Goal: Information Seeking & Learning: Learn about a topic

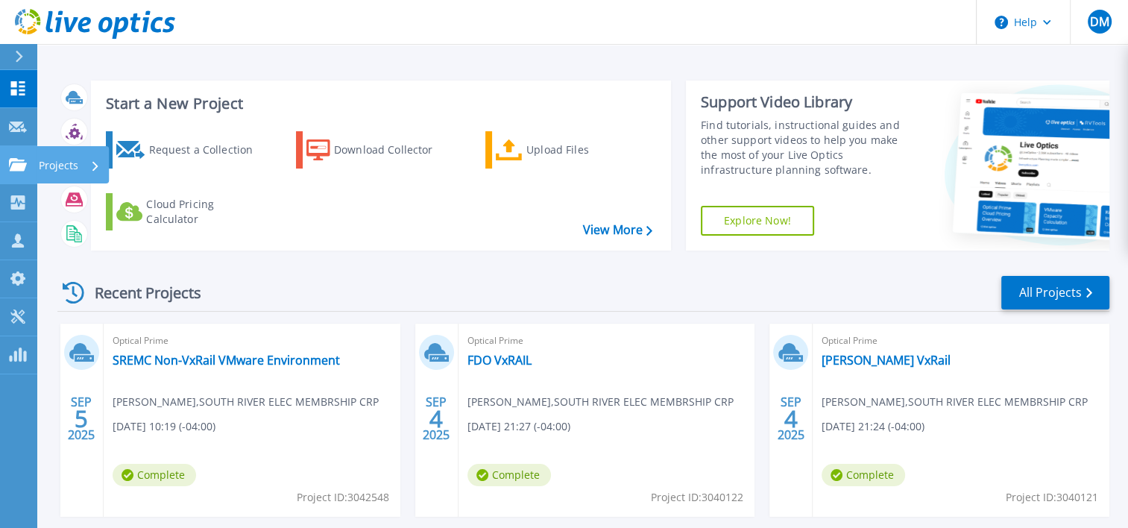
click at [22, 165] on icon at bounding box center [18, 164] width 18 height 13
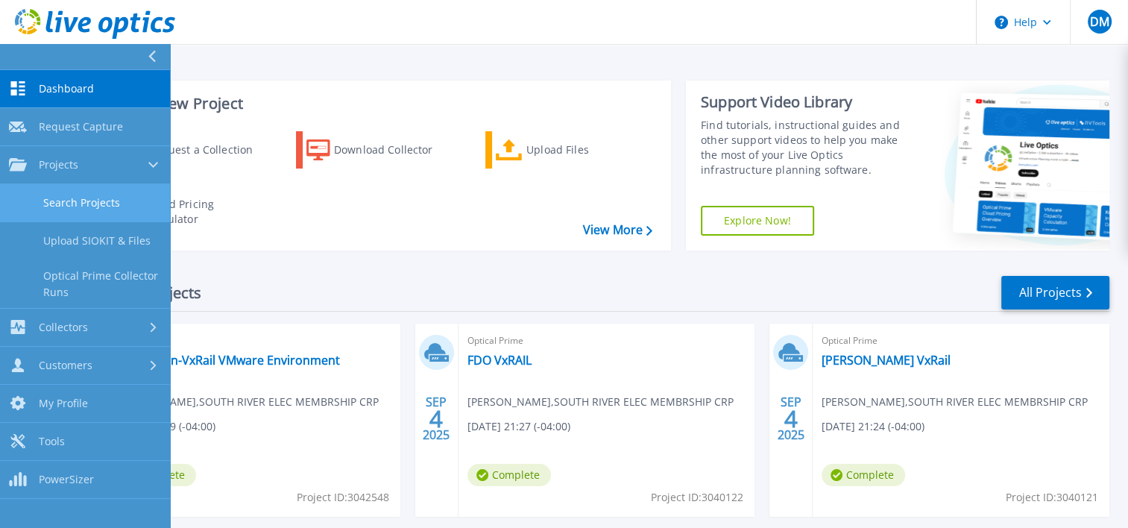
click at [92, 203] on link "Search Projects" at bounding box center [85, 203] width 170 height 38
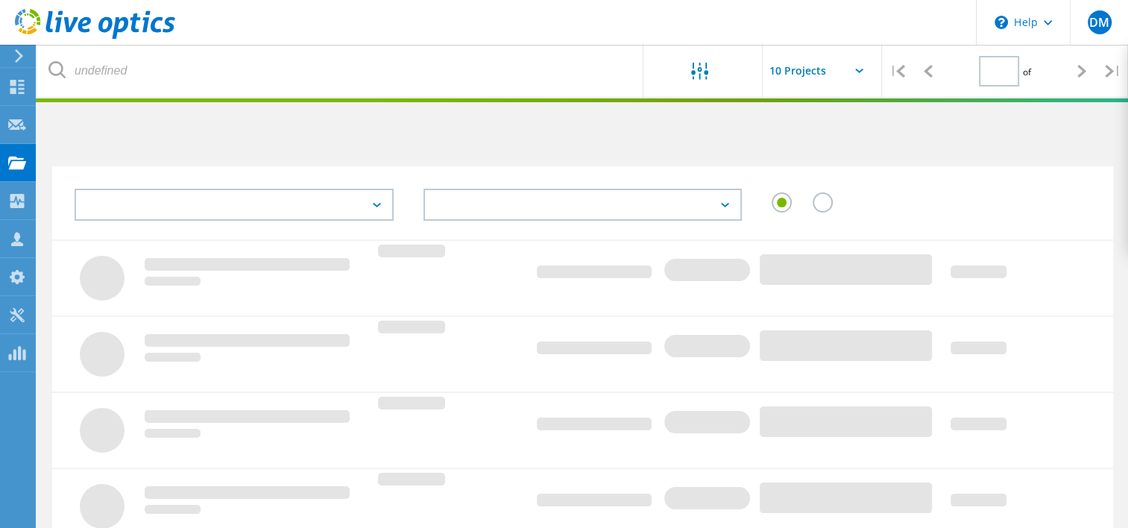
type input "1"
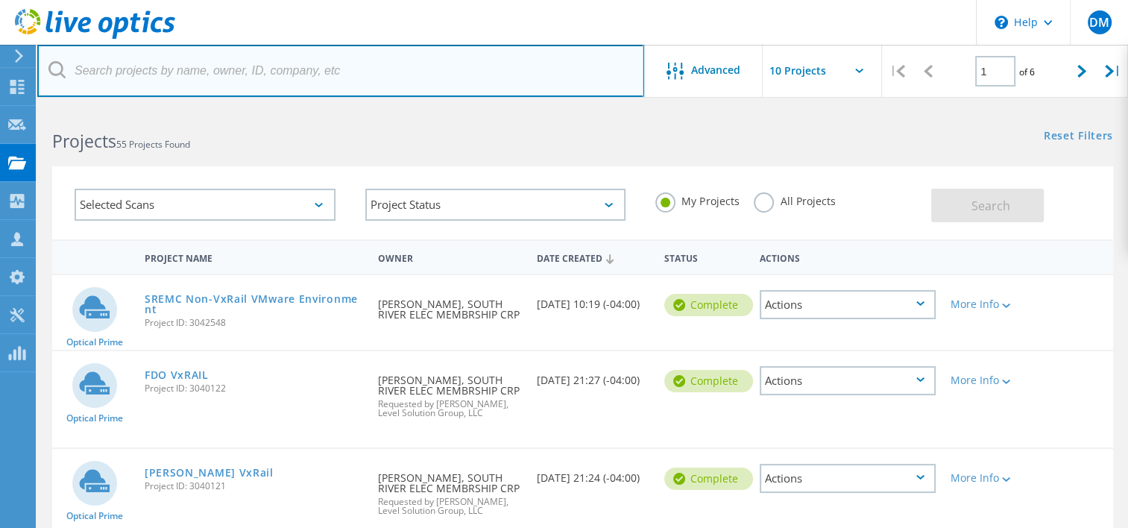
click at [192, 60] on input "text" at bounding box center [340, 71] width 607 height 52
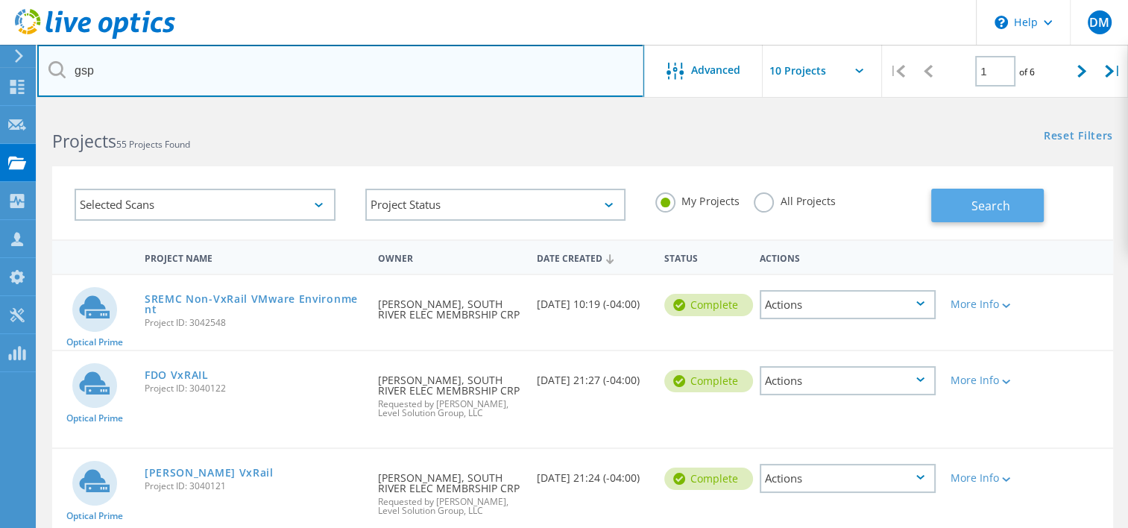
type input "gsp"
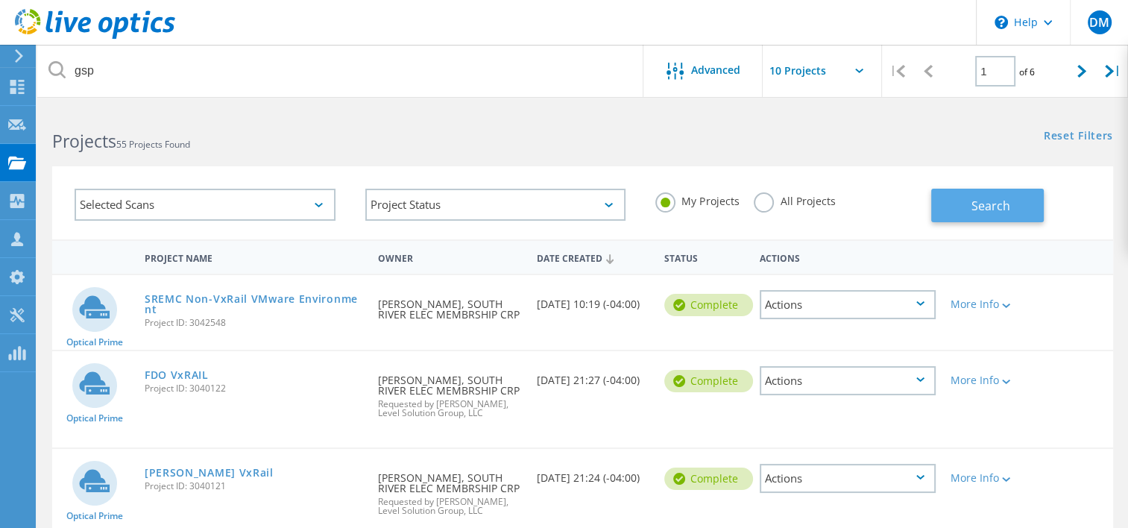
click at [1006, 197] on span "Search" at bounding box center [990, 205] width 39 height 16
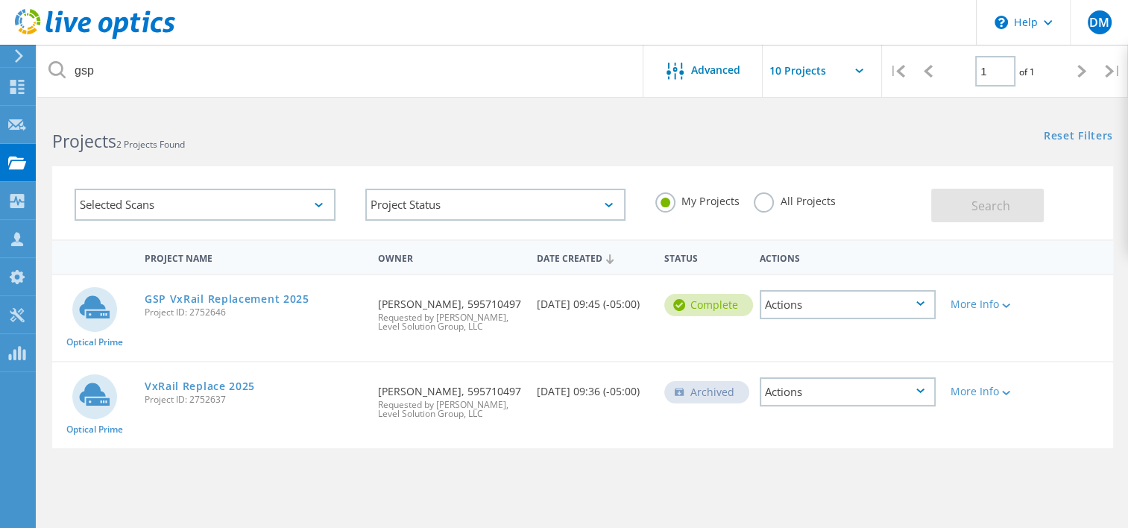
click at [799, 301] on div "Actions" at bounding box center [847, 304] width 176 height 29
click at [799, 301] on div "Project Details" at bounding box center [847, 293] width 173 height 23
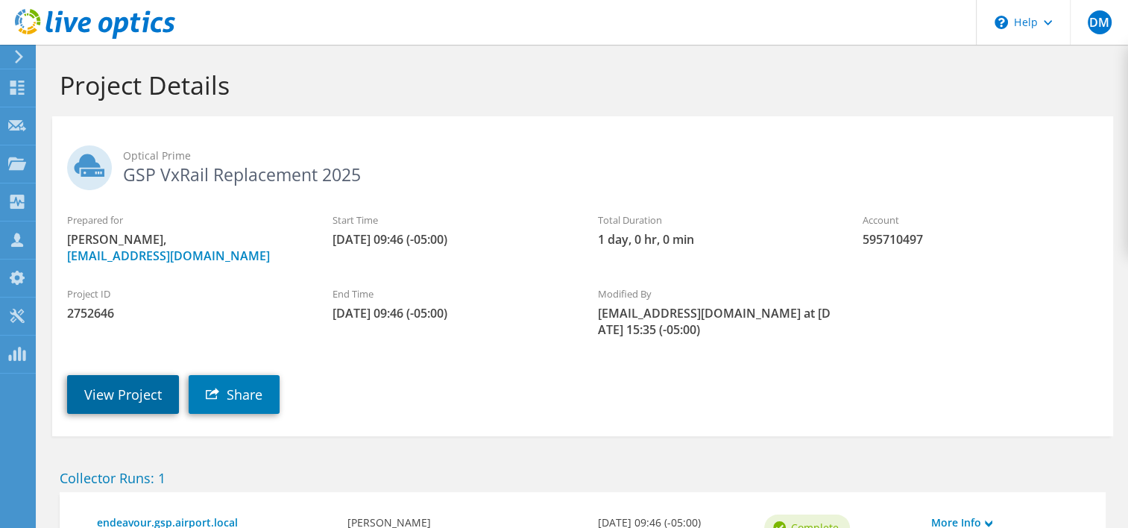
click at [134, 388] on link "View Project" at bounding box center [123, 394] width 112 height 39
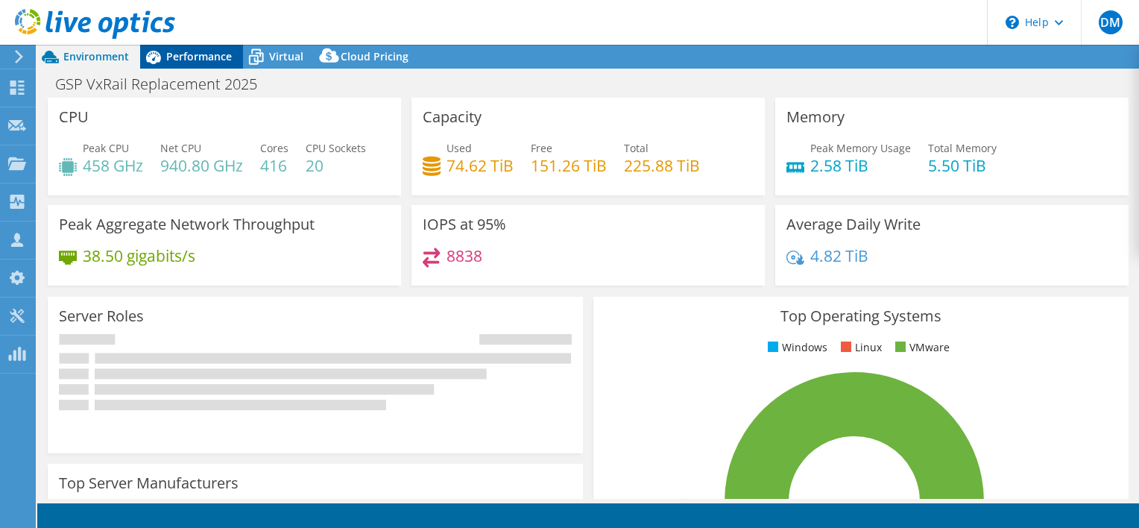
click at [212, 48] on div "Performance" at bounding box center [191, 57] width 103 height 24
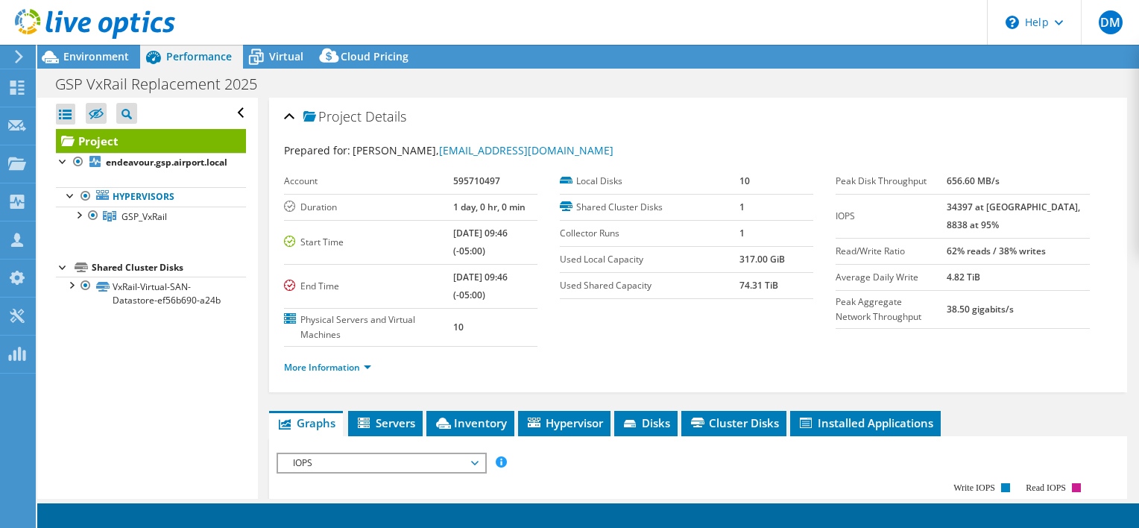
select select "USD"
click at [86, 49] on div at bounding box center [87, 25] width 175 height 50
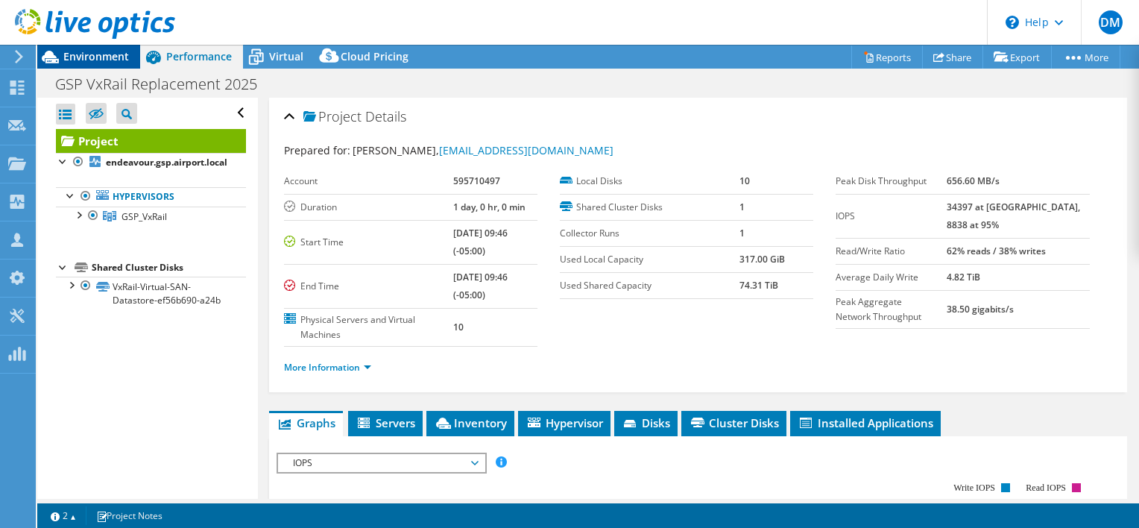
click at [98, 63] on div "Environment" at bounding box center [88, 57] width 103 height 24
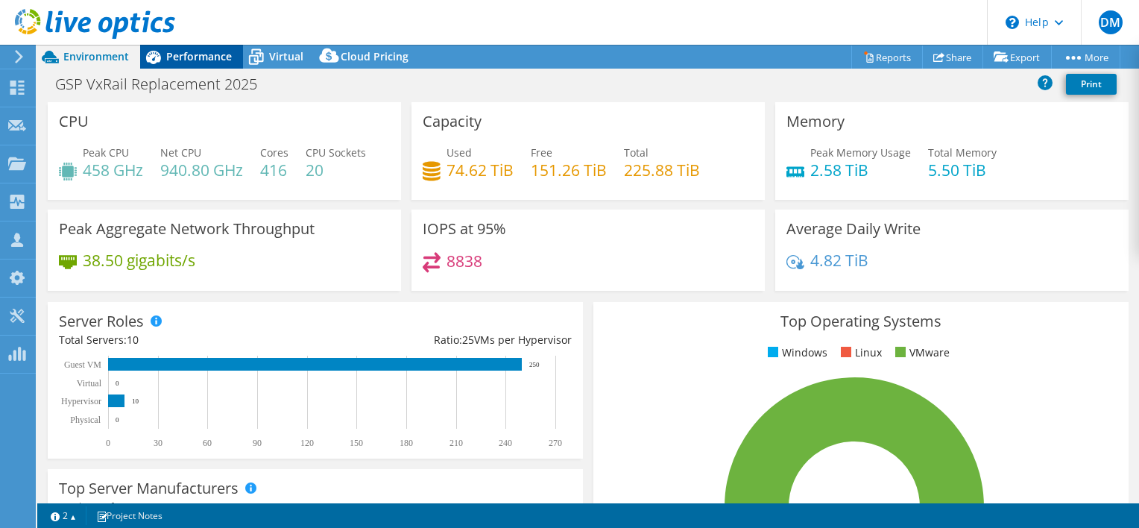
click at [213, 54] on span "Performance" at bounding box center [199, 56] width 66 height 14
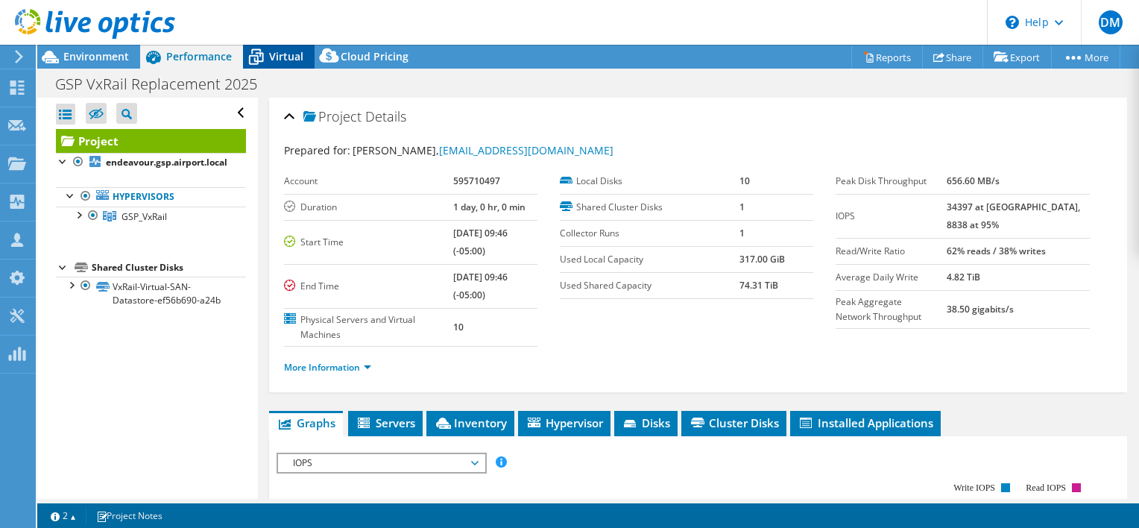
click at [282, 52] on span "Virtual" at bounding box center [286, 56] width 34 height 14
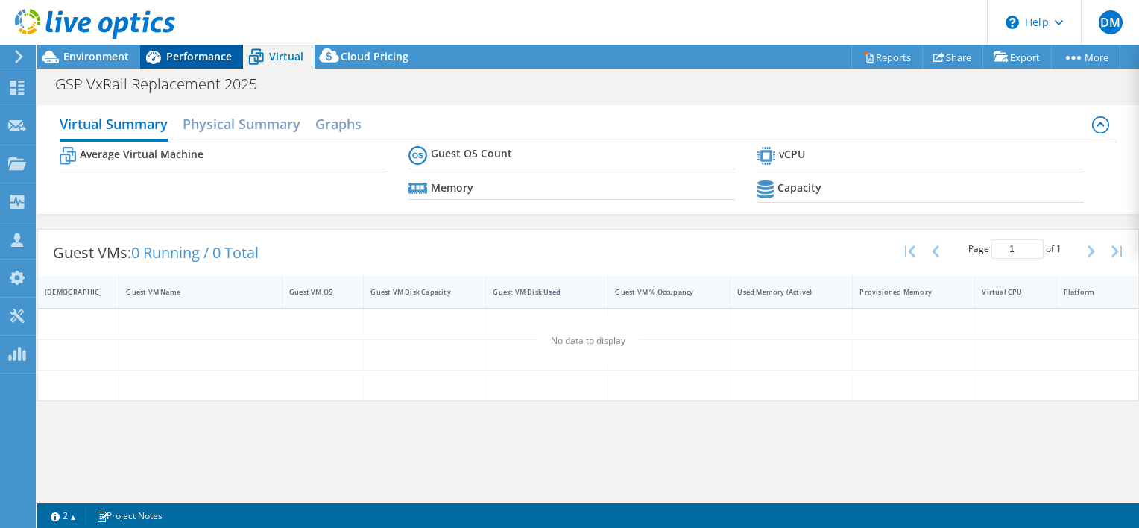
click at [227, 52] on span "Performance" at bounding box center [199, 56] width 66 height 14
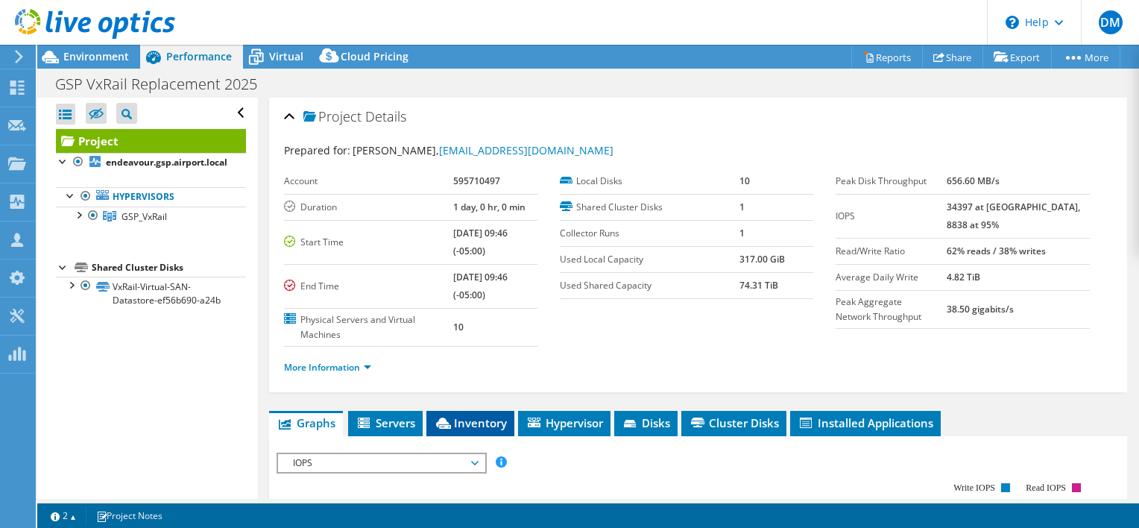
click at [478, 420] on span "Inventory" at bounding box center [470, 422] width 73 height 15
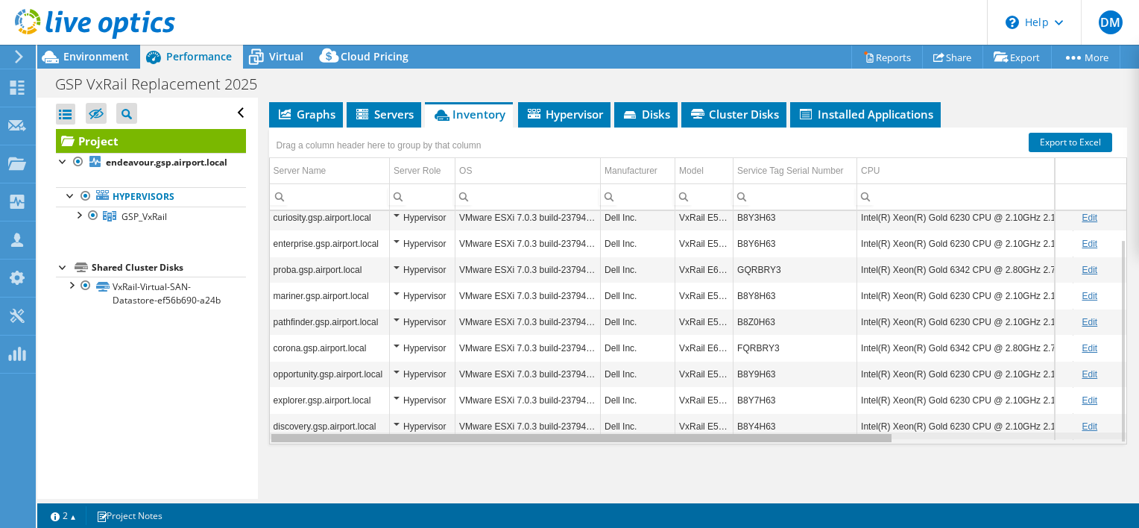
drag, startPoint x: 560, startPoint y: 437, endPoint x: 540, endPoint y: 434, distance: 20.2
click at [540, 434] on body "DM Channel Partner Derek Morrison dmorrison@levelsg.com Level Solution Group, L…" at bounding box center [569, 264] width 1139 height 528
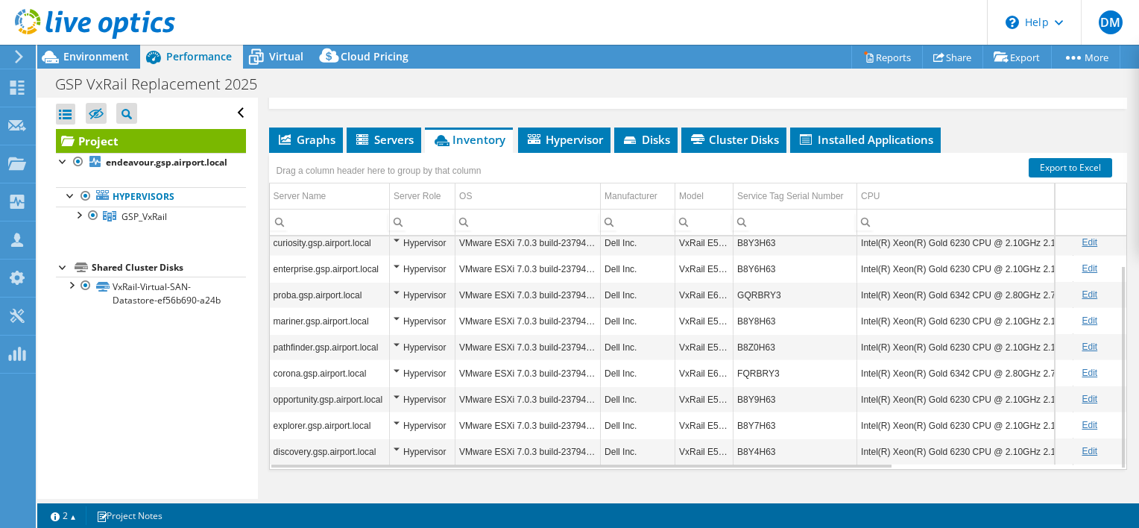
scroll to position [309, 0]
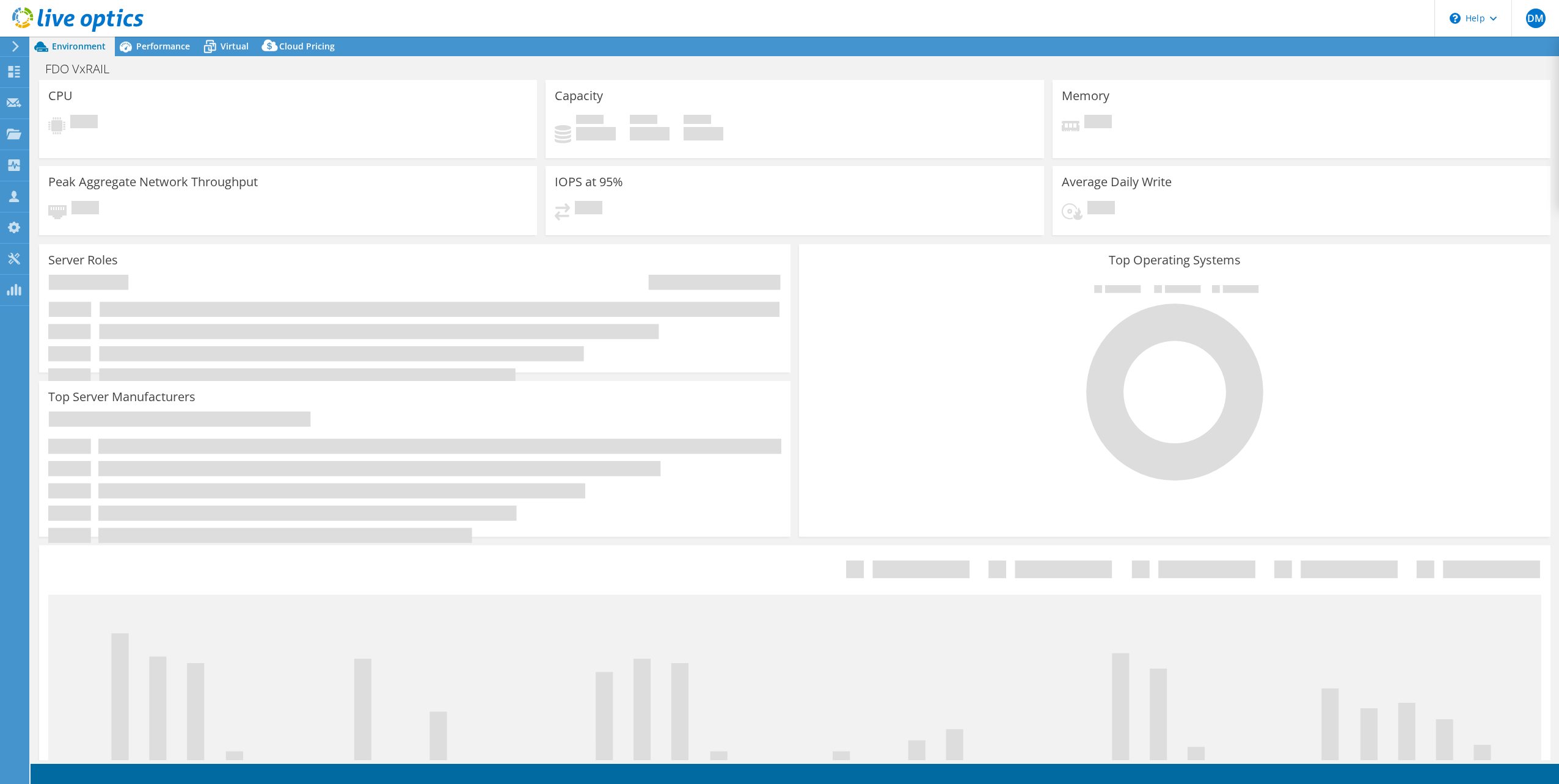
select select "USD"
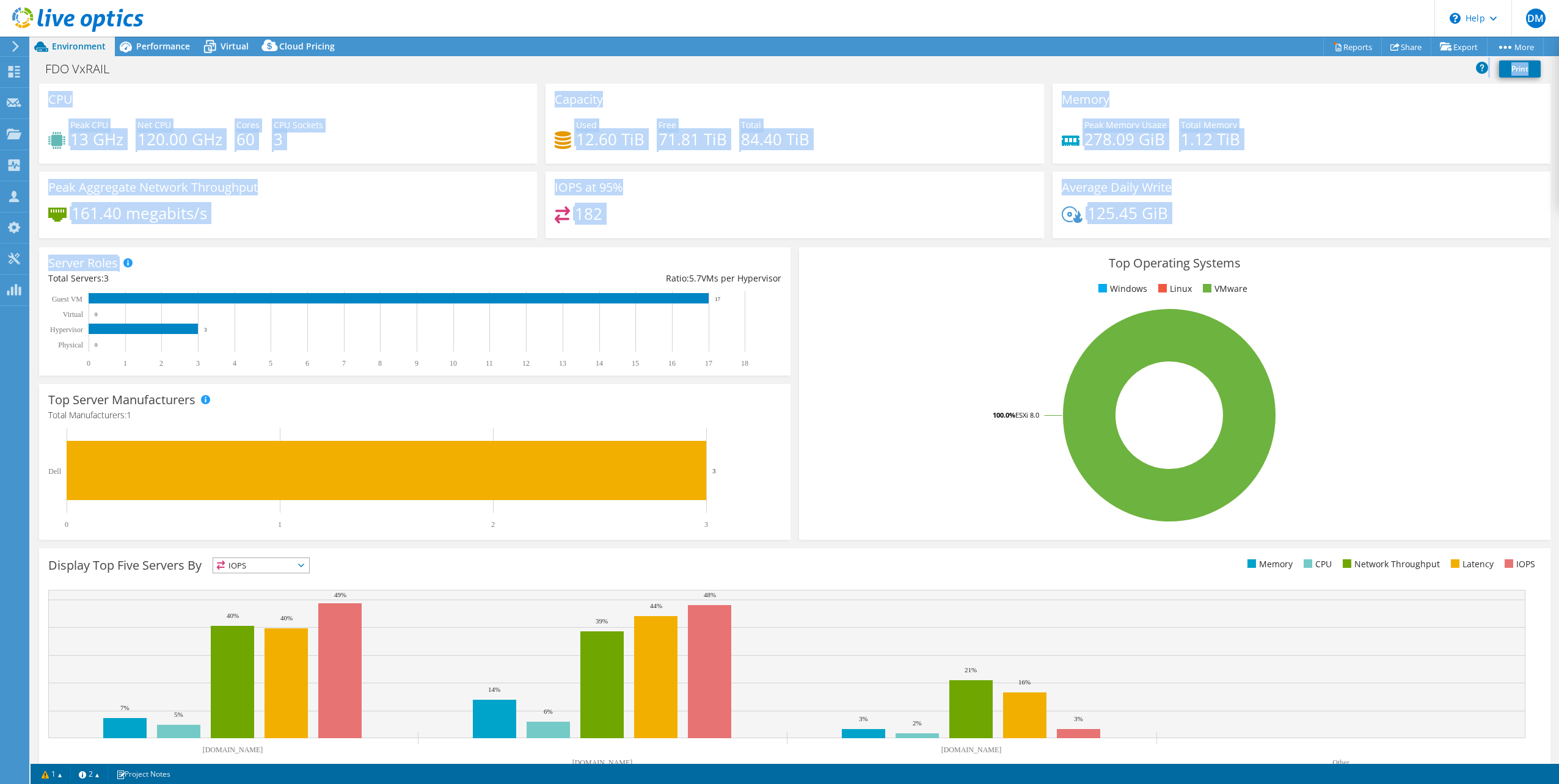
drag, startPoint x: 539, startPoint y: 79, endPoint x: 788, endPoint y: 244, distance: 298.7
click at [788, 244] on div "Project Actions Project Actions Reports Share Export vSAN ReadyNode Sizer" at bounding box center [794, 410] width 1529 height 747
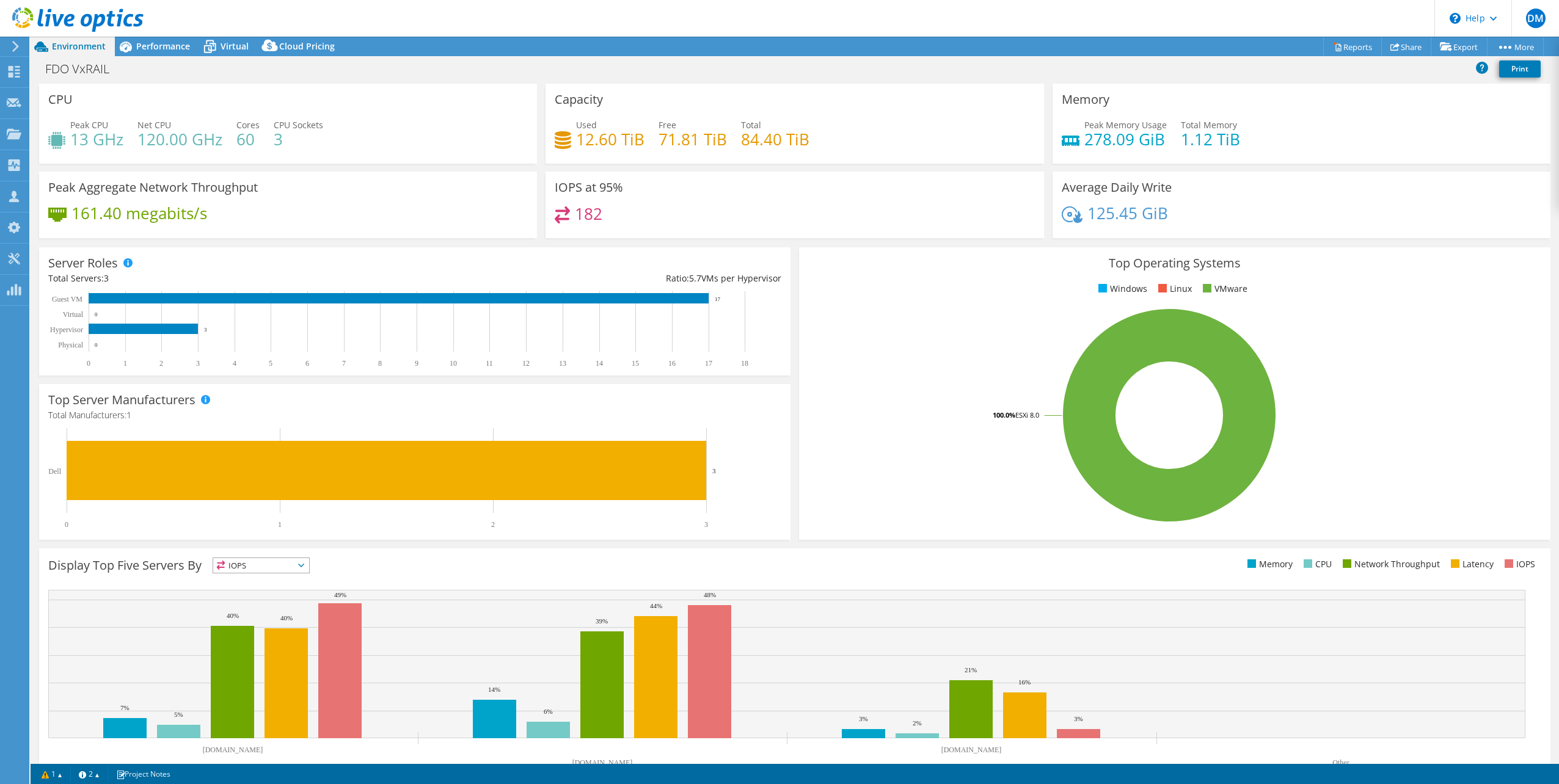
click at [788, 243] on div "Server Roles Physical Servers represent bare metal servers that were targets of…" at bounding box center [414, 311] width 760 height 137
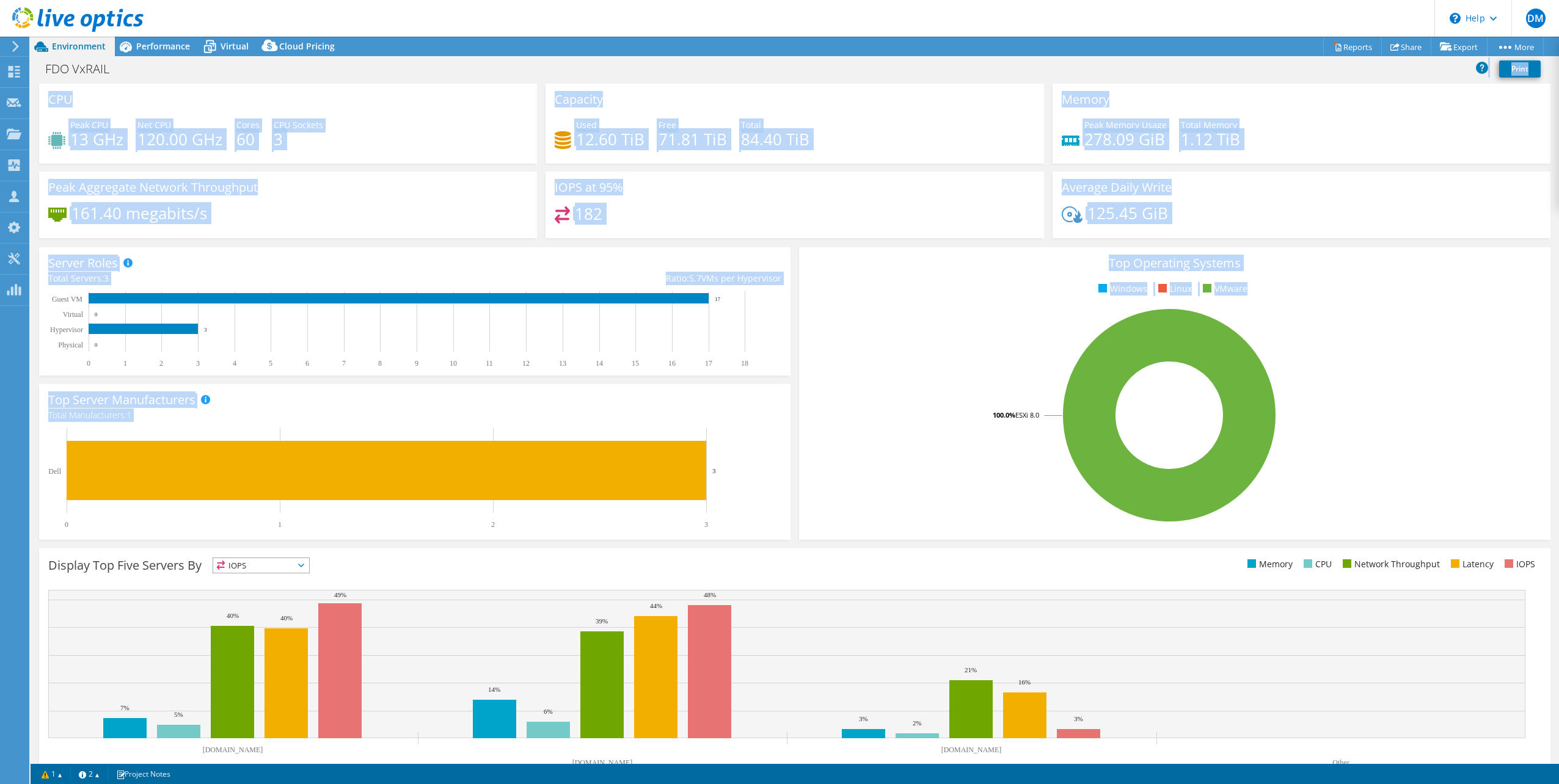
drag, startPoint x: 519, startPoint y: 62, endPoint x: 790, endPoint y: 424, distance: 452.2
click at [790, 424] on div "Project Actions Project Actions Reports Share Export vSAN ReadyNode Sizer" at bounding box center [794, 410] width 1529 height 747
click at [795, 420] on div "Top Operating Systems Windows Linux VMware 100.0% ESXi 8.0" at bounding box center [1175, 393] width 760 height 301
drag, startPoint x: 789, startPoint y: 383, endPoint x: 207, endPoint y: 73, distance: 659.4
click at [207, 73] on div "Project Actions Project Actions Reports Share Export vSAN ReadyNode Sizer" at bounding box center [794, 410] width 1529 height 747
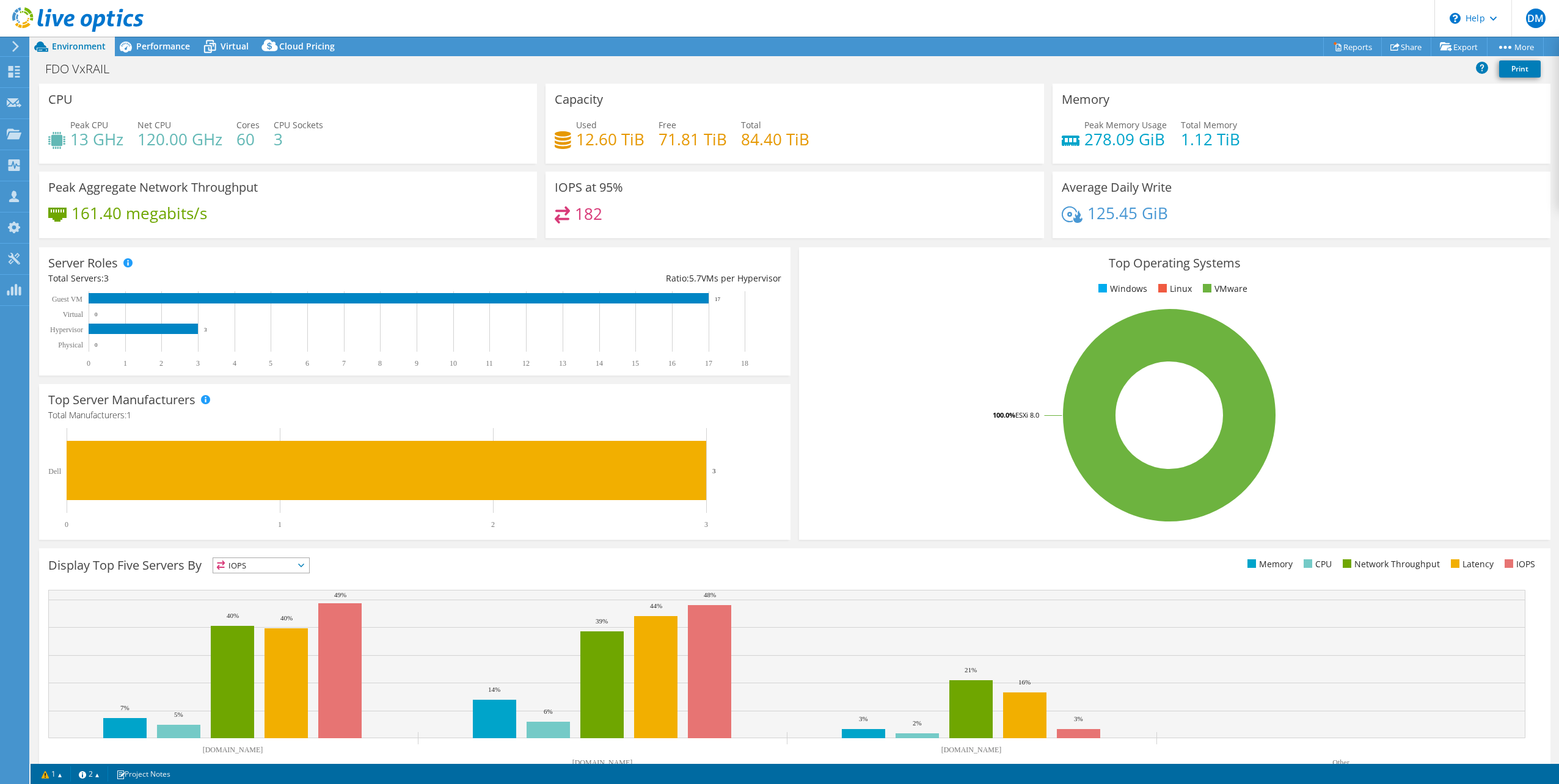
click at [207, 73] on div "FDO VxRAIL Print" at bounding box center [794, 69] width 1529 height 23
drag, startPoint x: 233, startPoint y: 15, endPoint x: 1134, endPoint y: 605, distance: 1077.0
click at [1134, 605] on div "DM Channel Partner Derek Morrison dmorrison@levelsg.com Level Solution Group, L…" at bounding box center [780, 392] width 1559 height 784
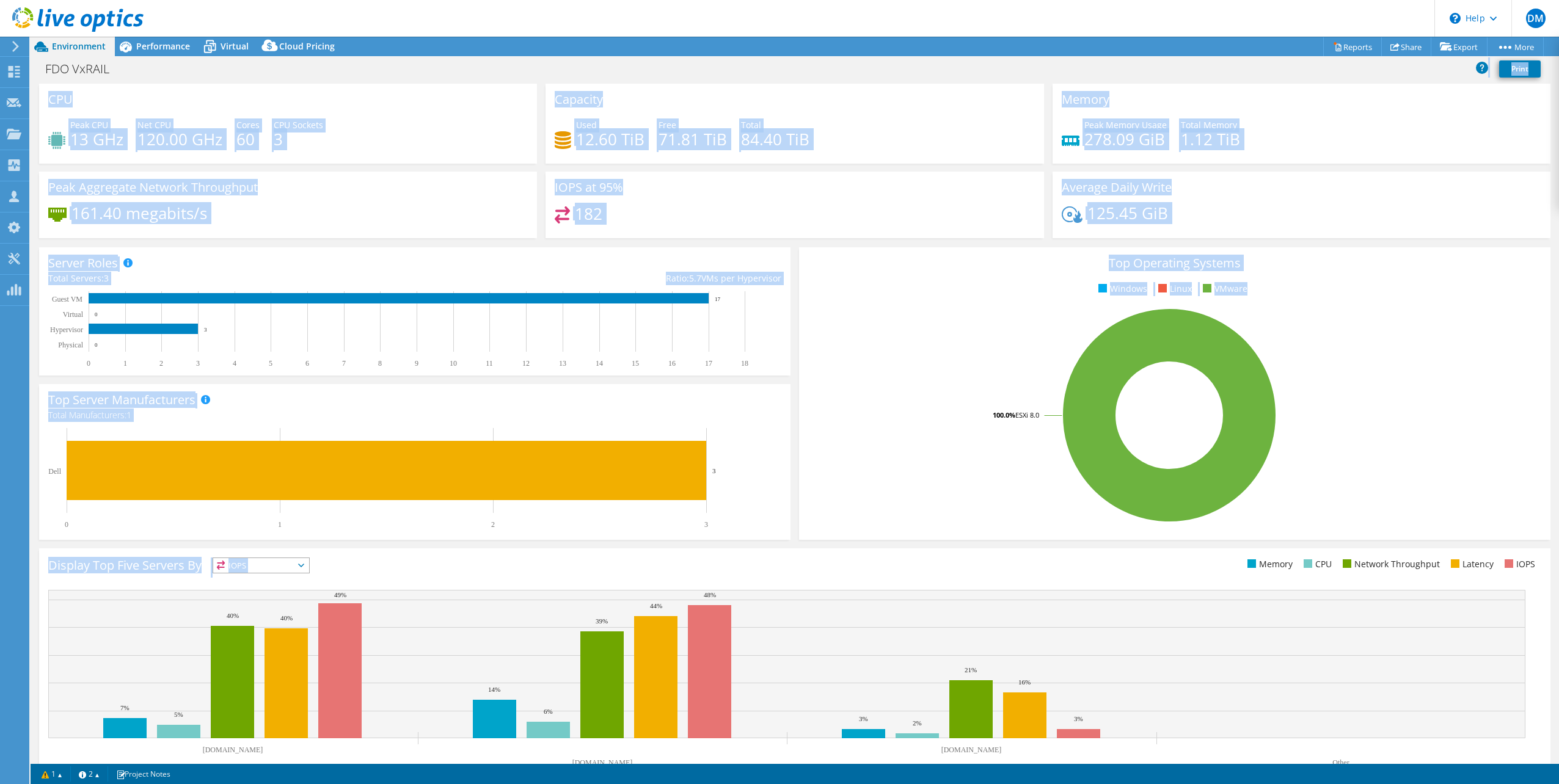
drag, startPoint x: 1064, startPoint y: 544, endPoint x: 206, endPoint y: 79, distance: 975.9
click at [206, 79] on div "Project Actions Project Actions Reports Share Export vSAN ReadyNode Sizer" at bounding box center [794, 410] width 1529 height 747
drag, startPoint x: 206, startPoint y: 79, endPoint x: 201, endPoint y: 73, distance: 7.8
click at [201, 73] on div "FDO VxRAIL Print" at bounding box center [794, 69] width 1529 height 23
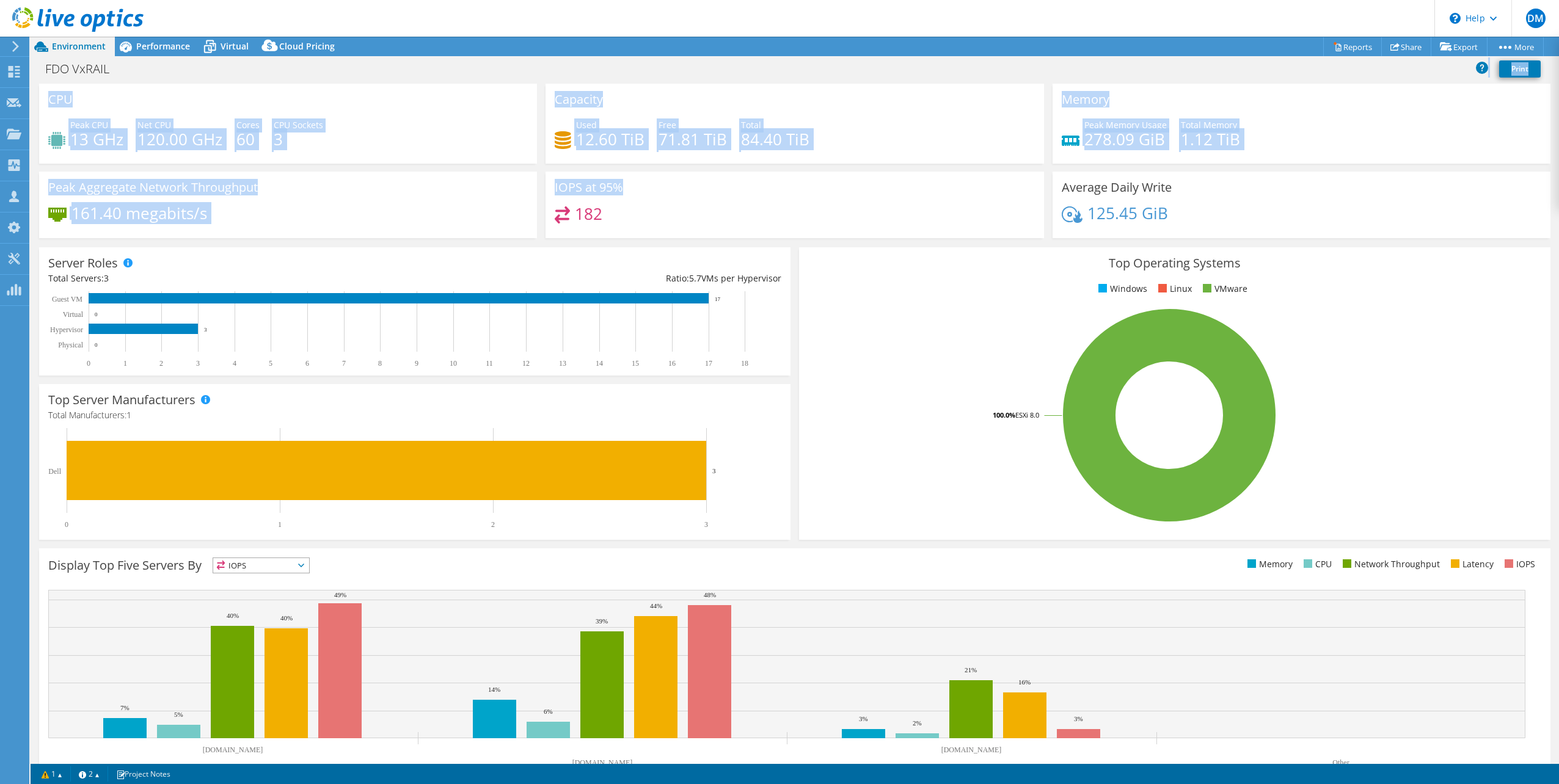
drag, startPoint x: 184, startPoint y: 64, endPoint x: 539, endPoint y: 215, distance: 385.8
click at [539, 215] on div "Project Actions Project Actions Reports Share Export vSAN ReadyNode Sizer" at bounding box center [794, 410] width 1529 height 747
drag, startPoint x: 539, startPoint y: 215, endPoint x: 521, endPoint y: 165, distance: 53.1
click at [521, 165] on div "CPU Peak CPU 13 GHz Net CPU 120.00 GHz Cores 60 CPU Sockets 3" at bounding box center [288, 127] width 507 height 88
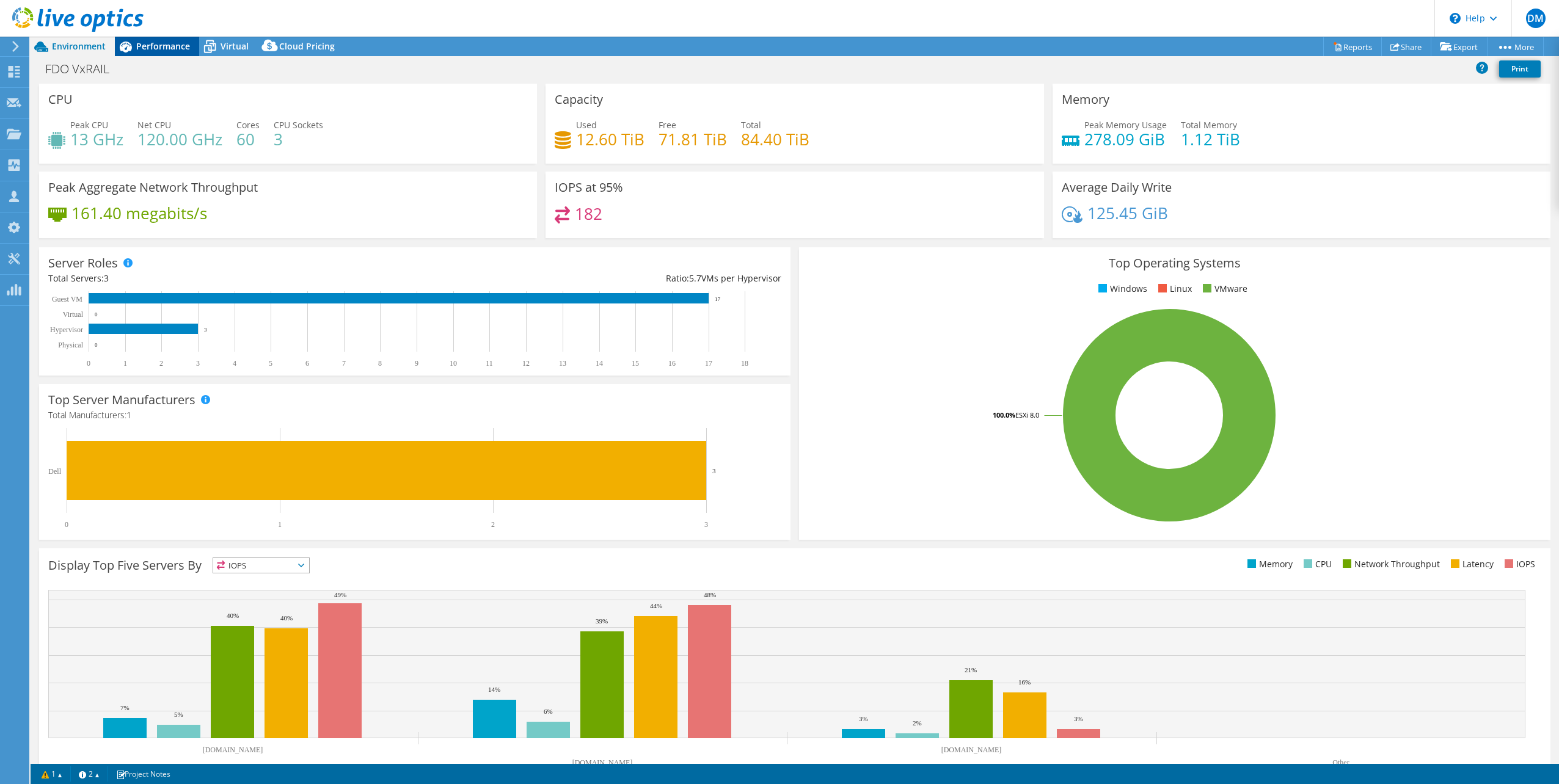
click at [149, 48] on span "Performance" at bounding box center [163, 46] width 54 height 11
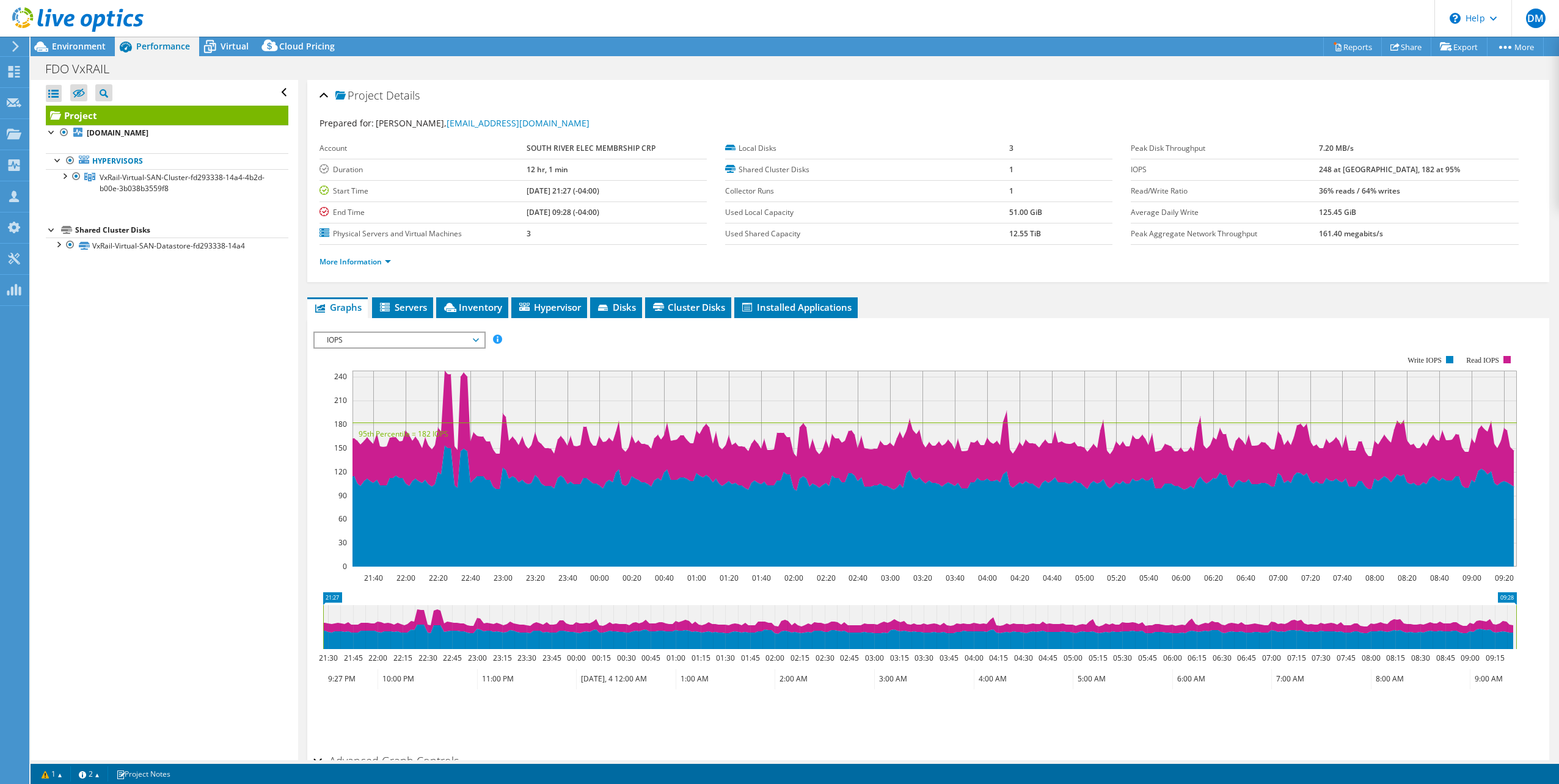
click at [374, 336] on span "IOPS" at bounding box center [399, 340] width 157 height 15
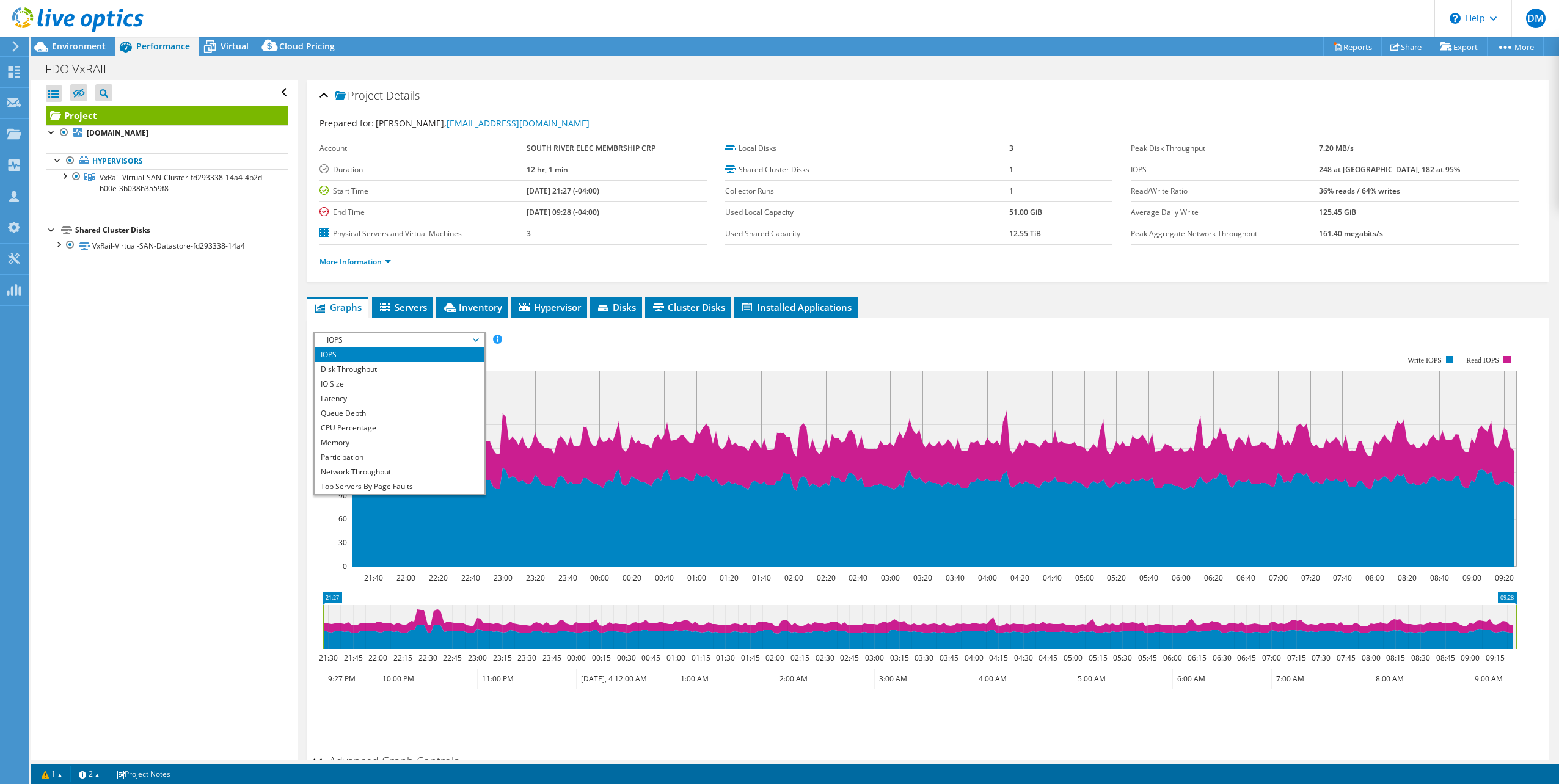
click at [335, 288] on div "Project Details Prepared for: Tony Costanzo, tcostanzo@sremc.com Account SOUTH …" at bounding box center [928, 456] width 1260 height 753
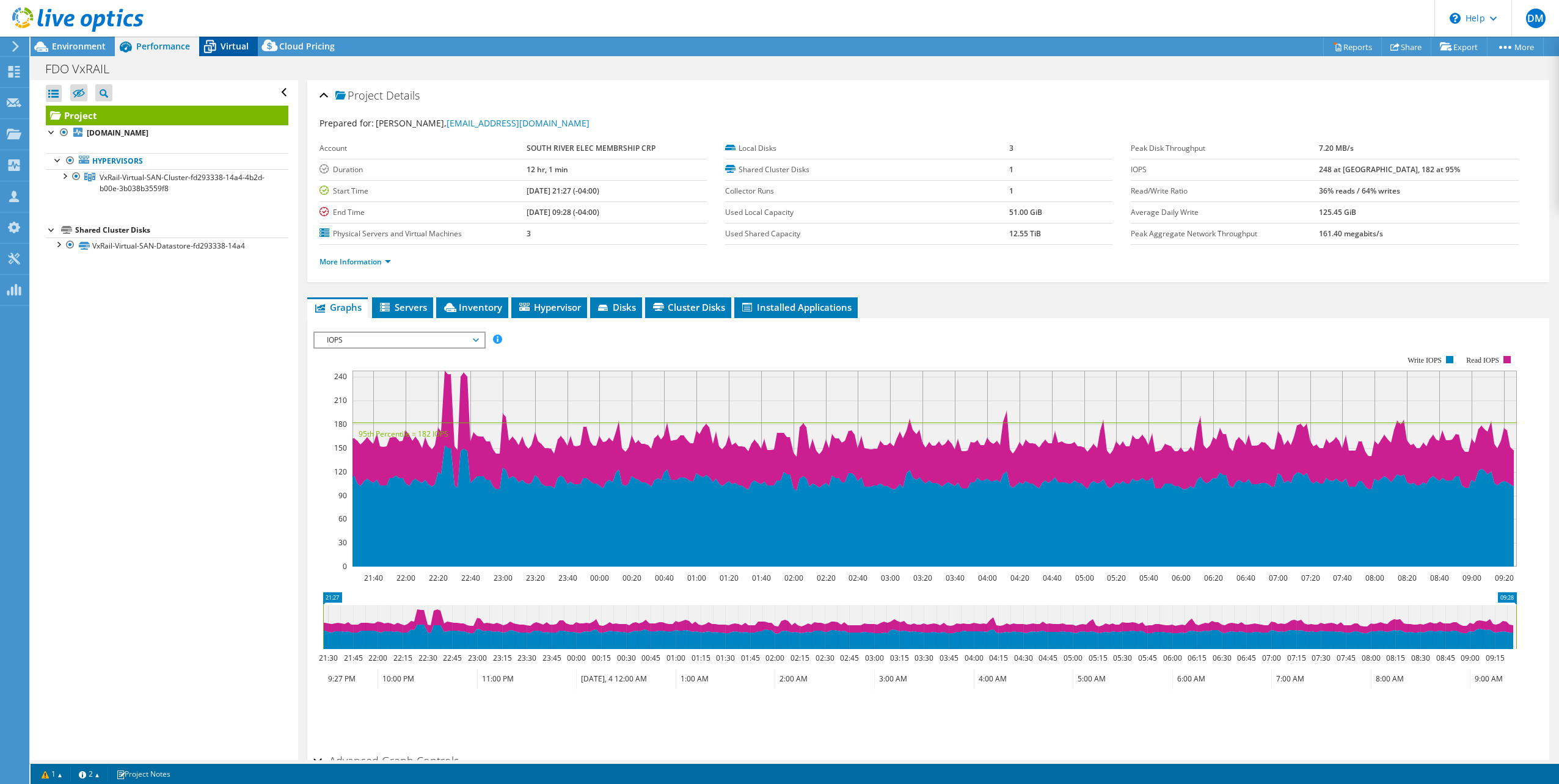
click at [235, 43] on span "Virtual" at bounding box center [234, 46] width 28 height 11
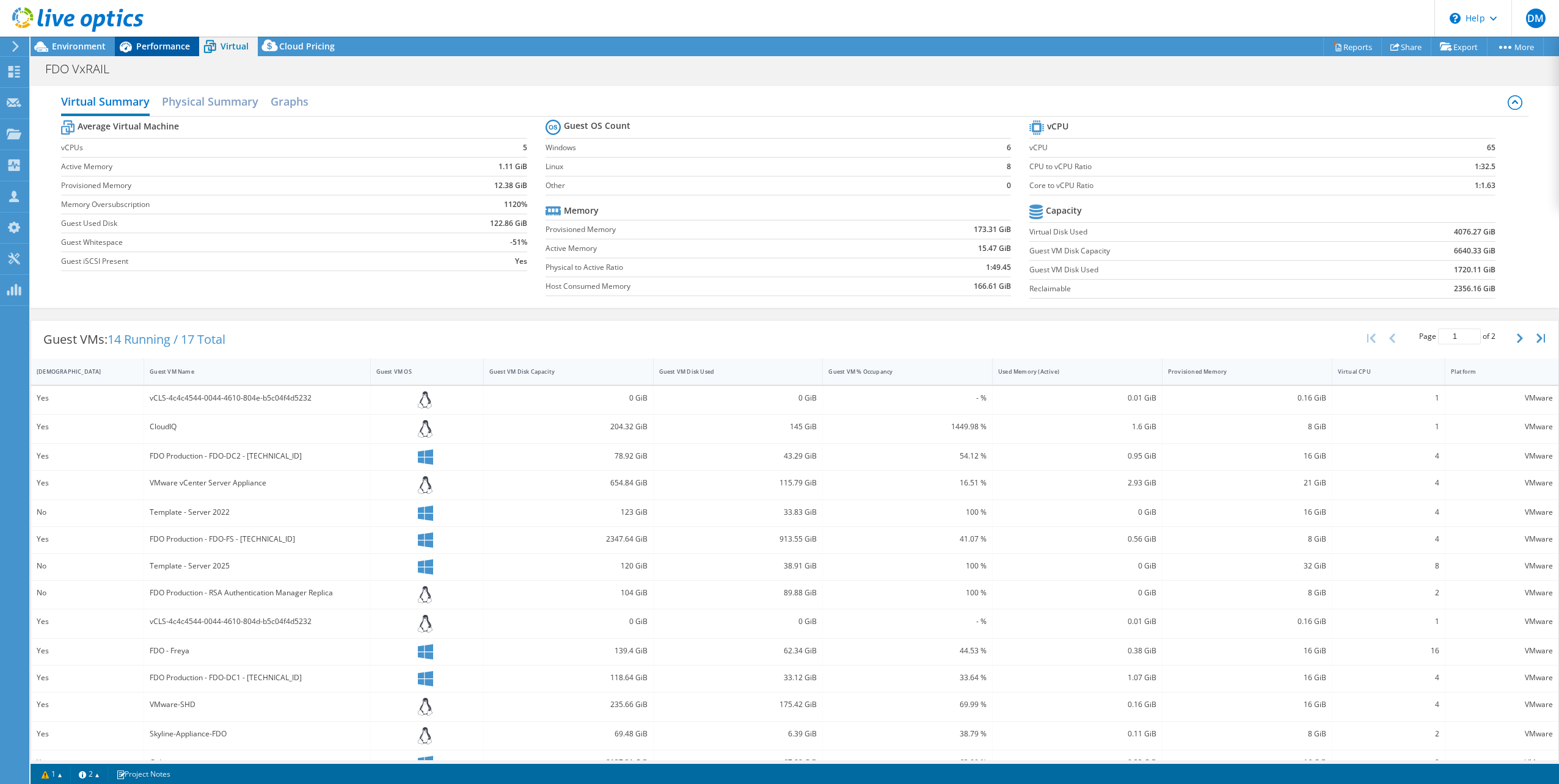
click at [164, 42] on span "Performance" at bounding box center [163, 46] width 54 height 11
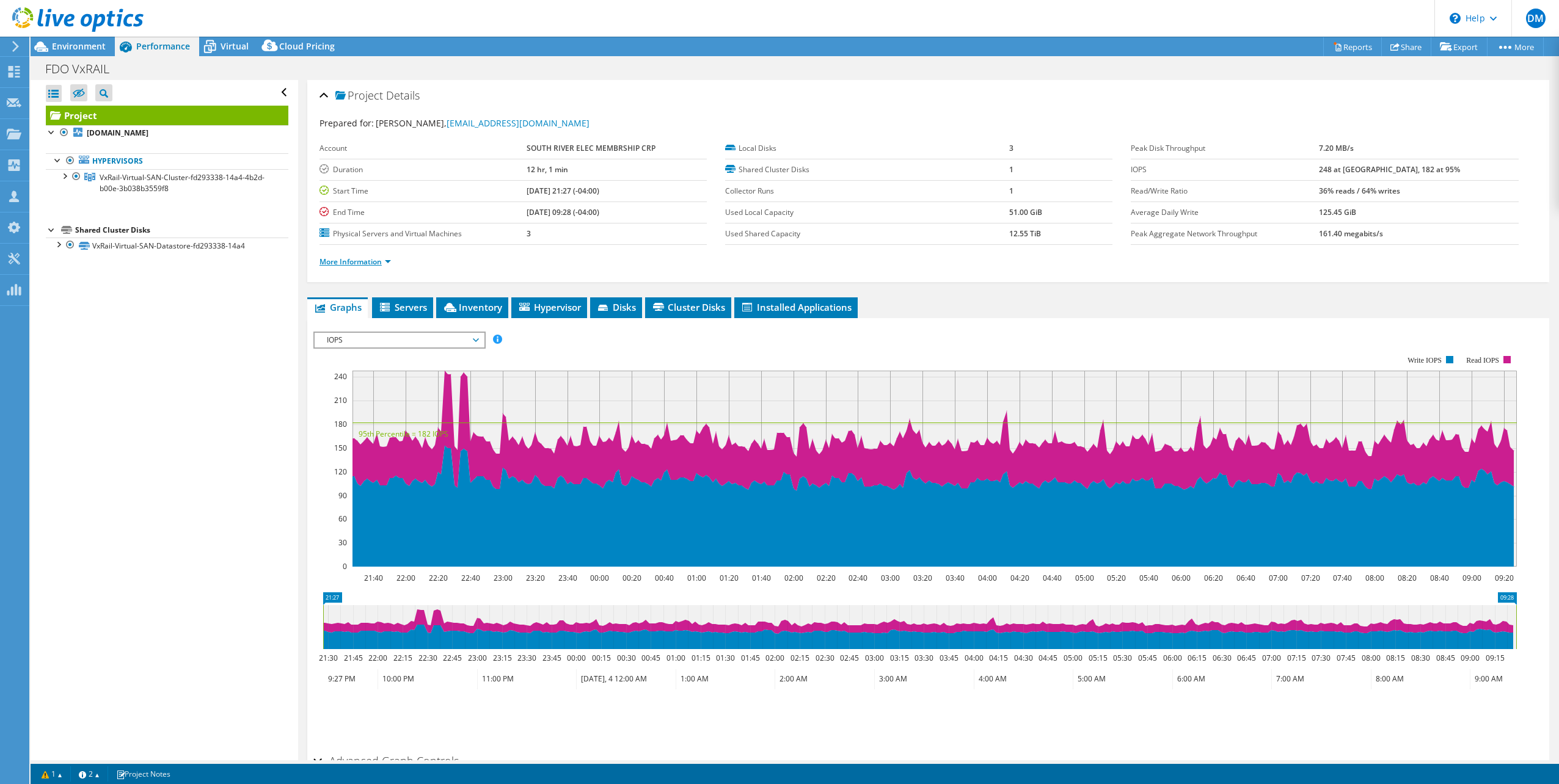
click at [389, 264] on link "More Information" at bounding box center [355, 261] width 71 height 11
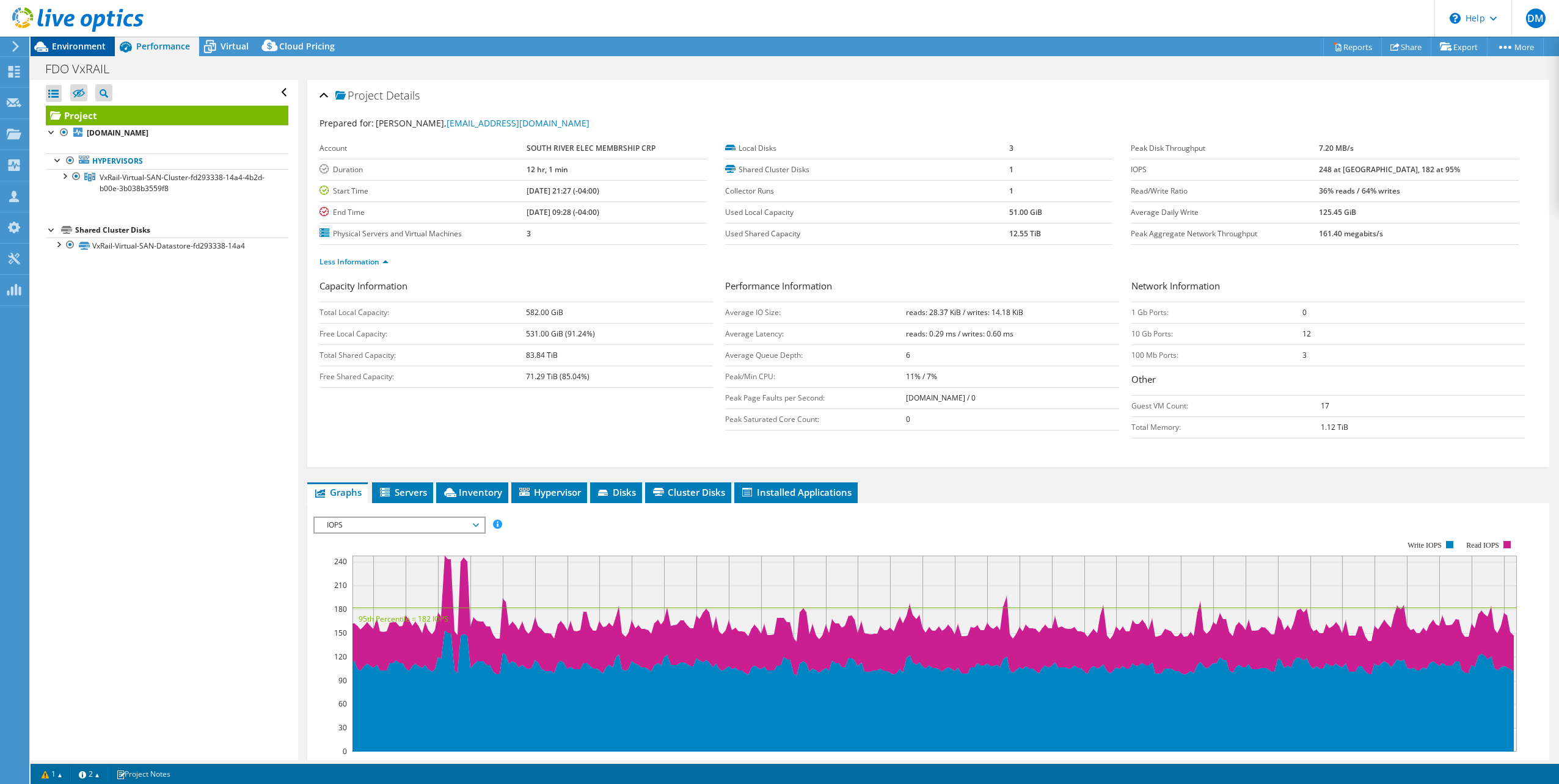
click at [87, 48] on span "Environment" at bounding box center [79, 46] width 54 height 11
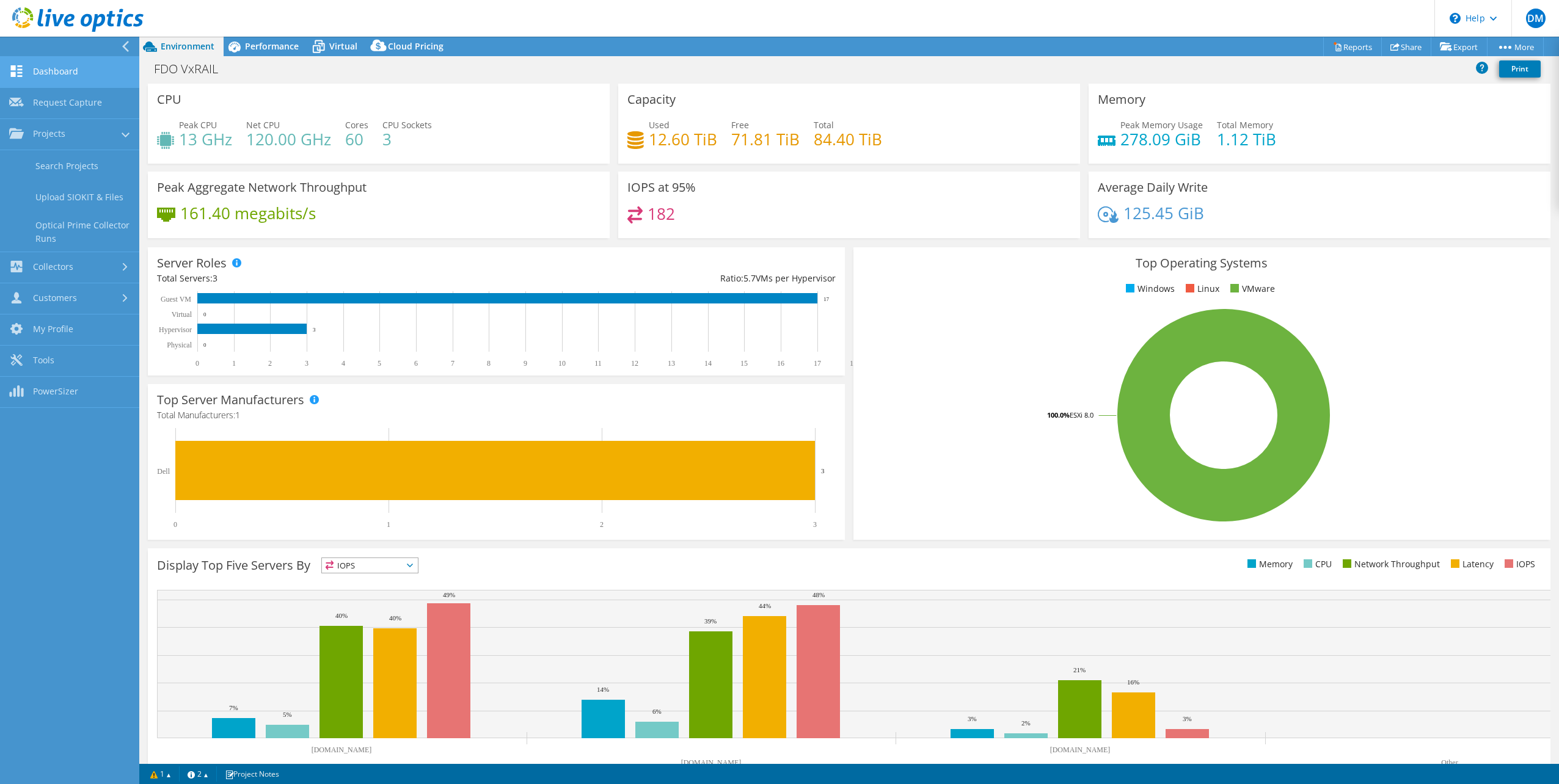
click at [68, 73] on link "Dashboard" at bounding box center [70, 72] width 139 height 31
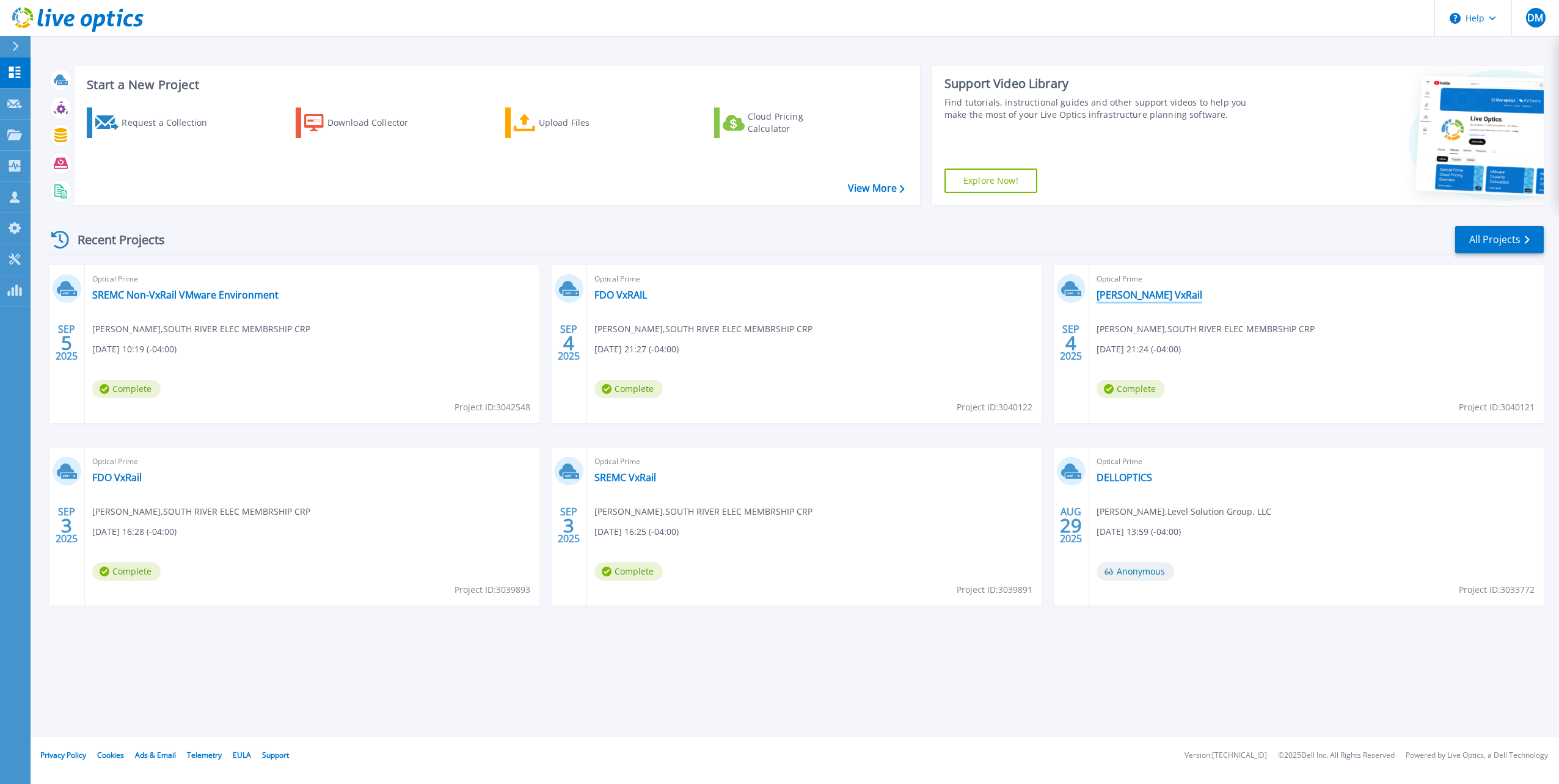
click at [1142, 300] on link "[PERSON_NAME] VxRail" at bounding box center [1149, 295] width 106 height 12
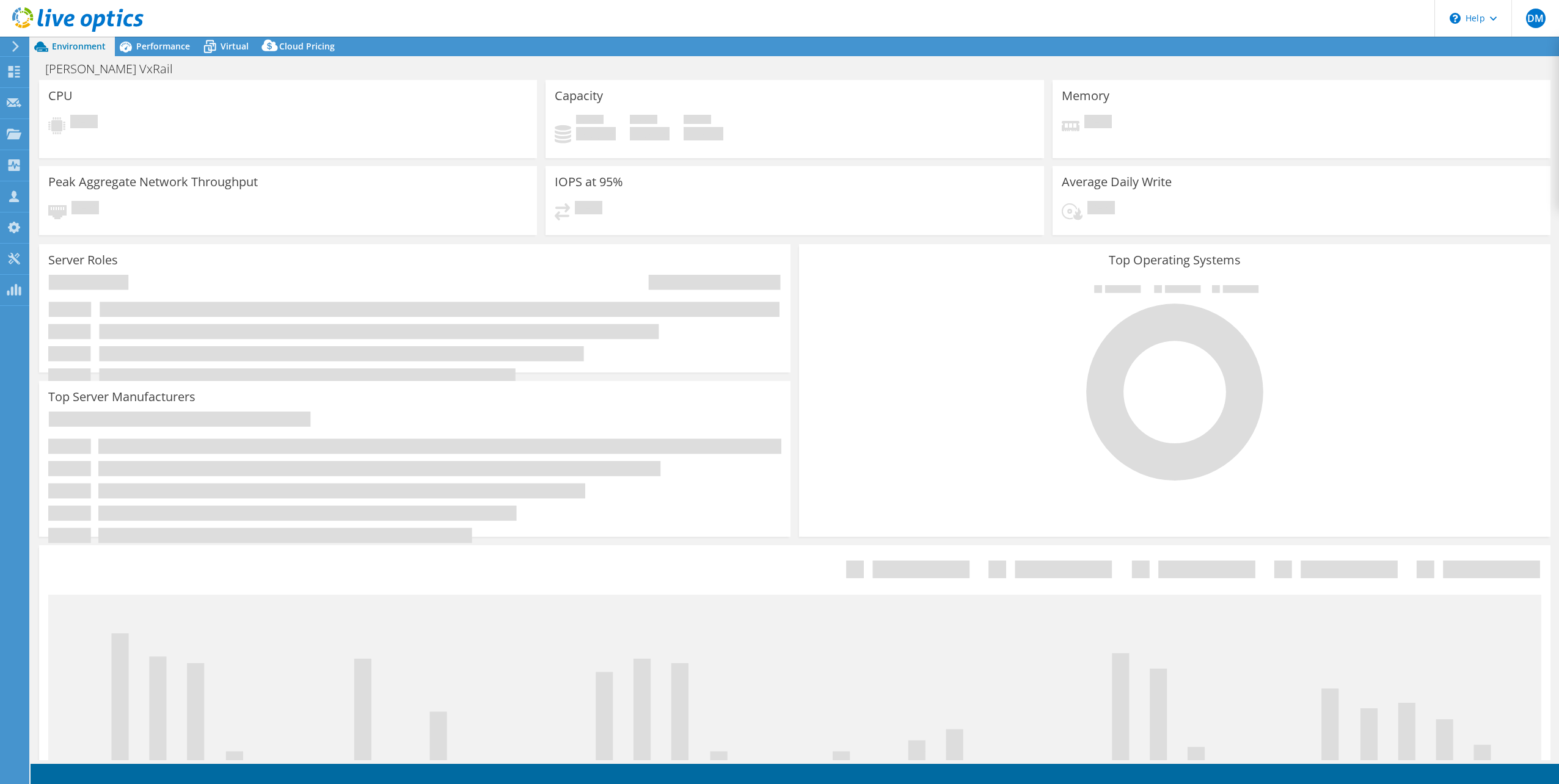
select select "USD"
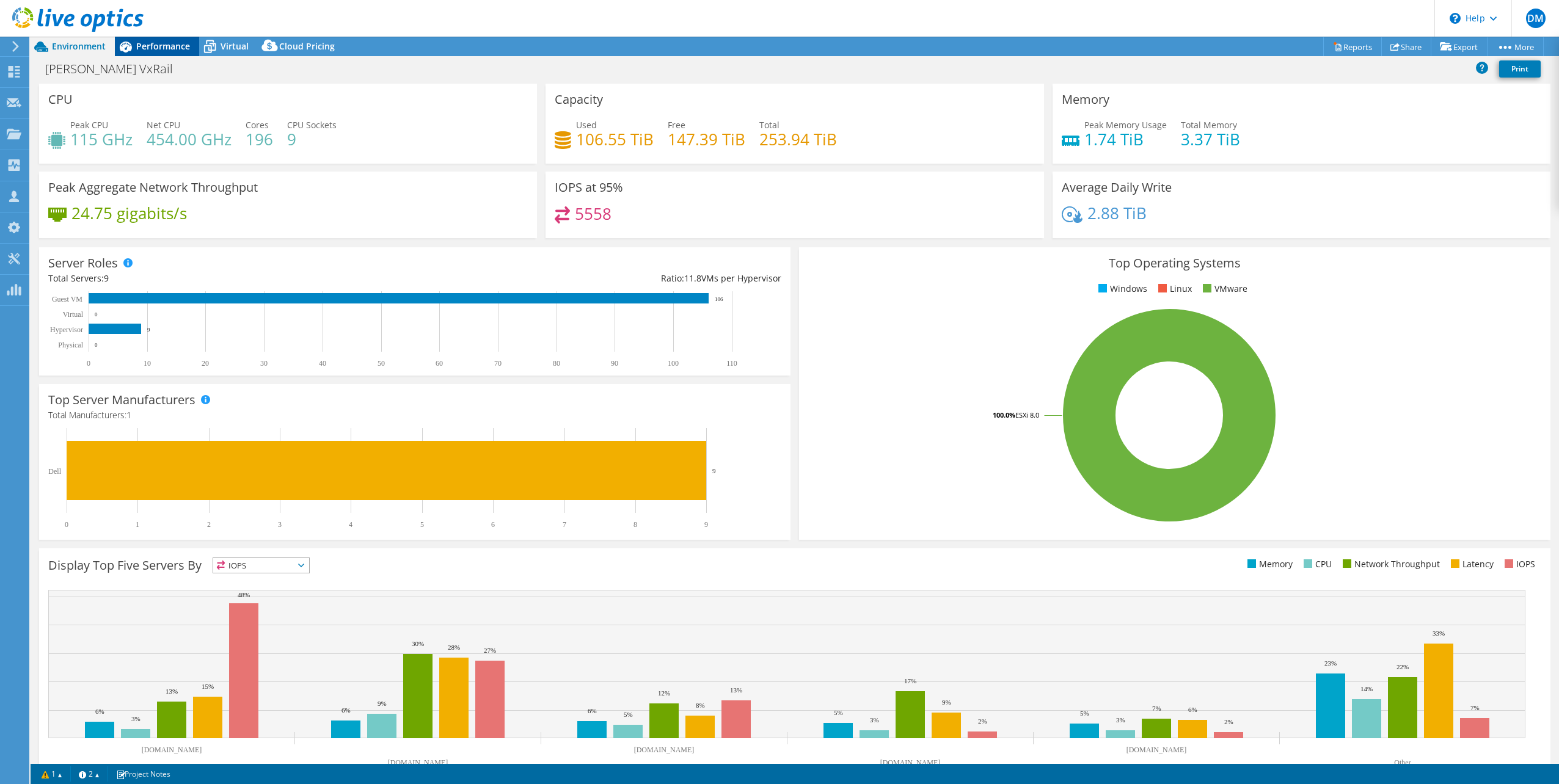
click at [148, 45] on span "Performance" at bounding box center [163, 46] width 54 height 11
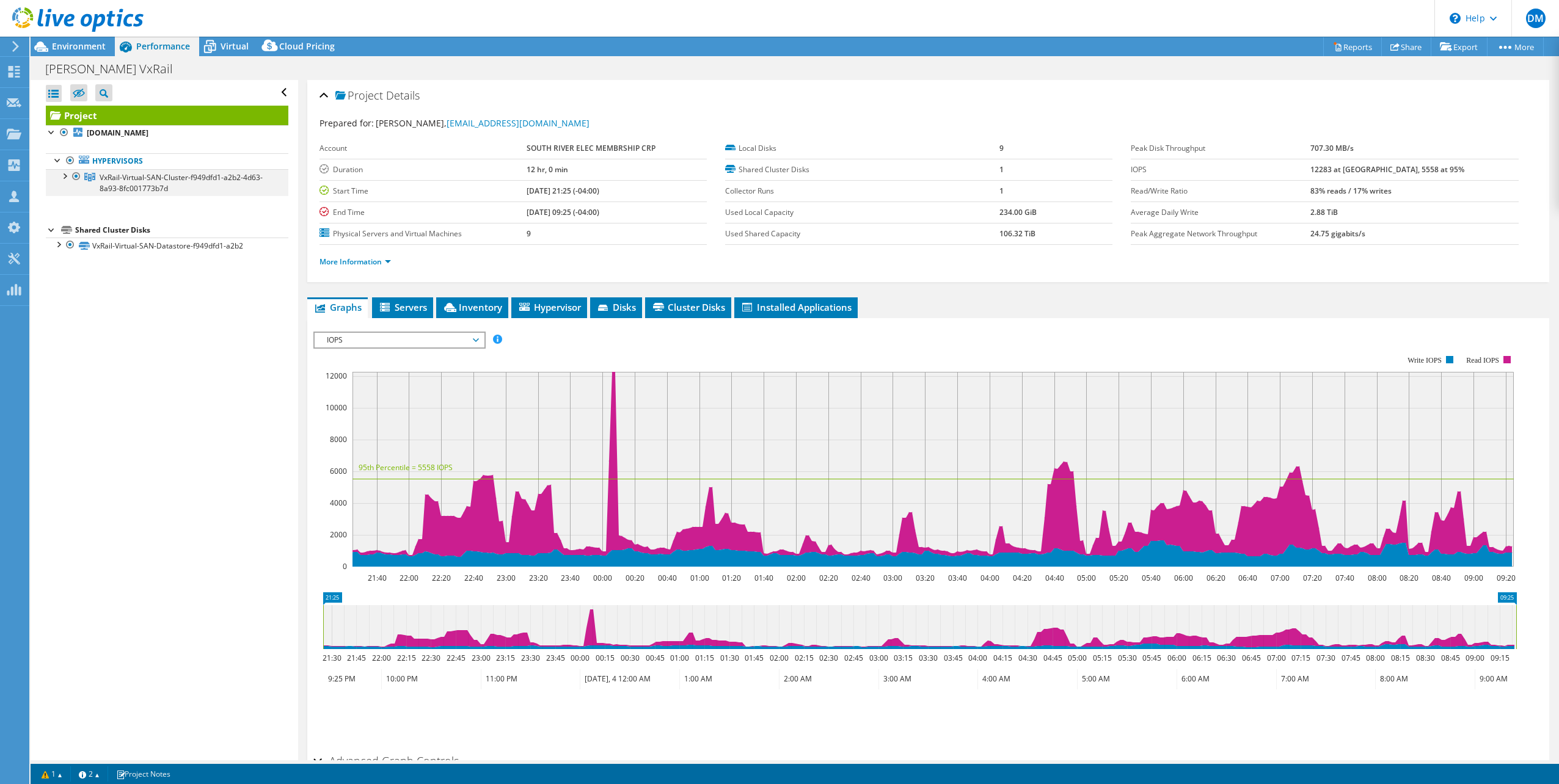
click at [61, 176] on div at bounding box center [64, 174] width 12 height 12
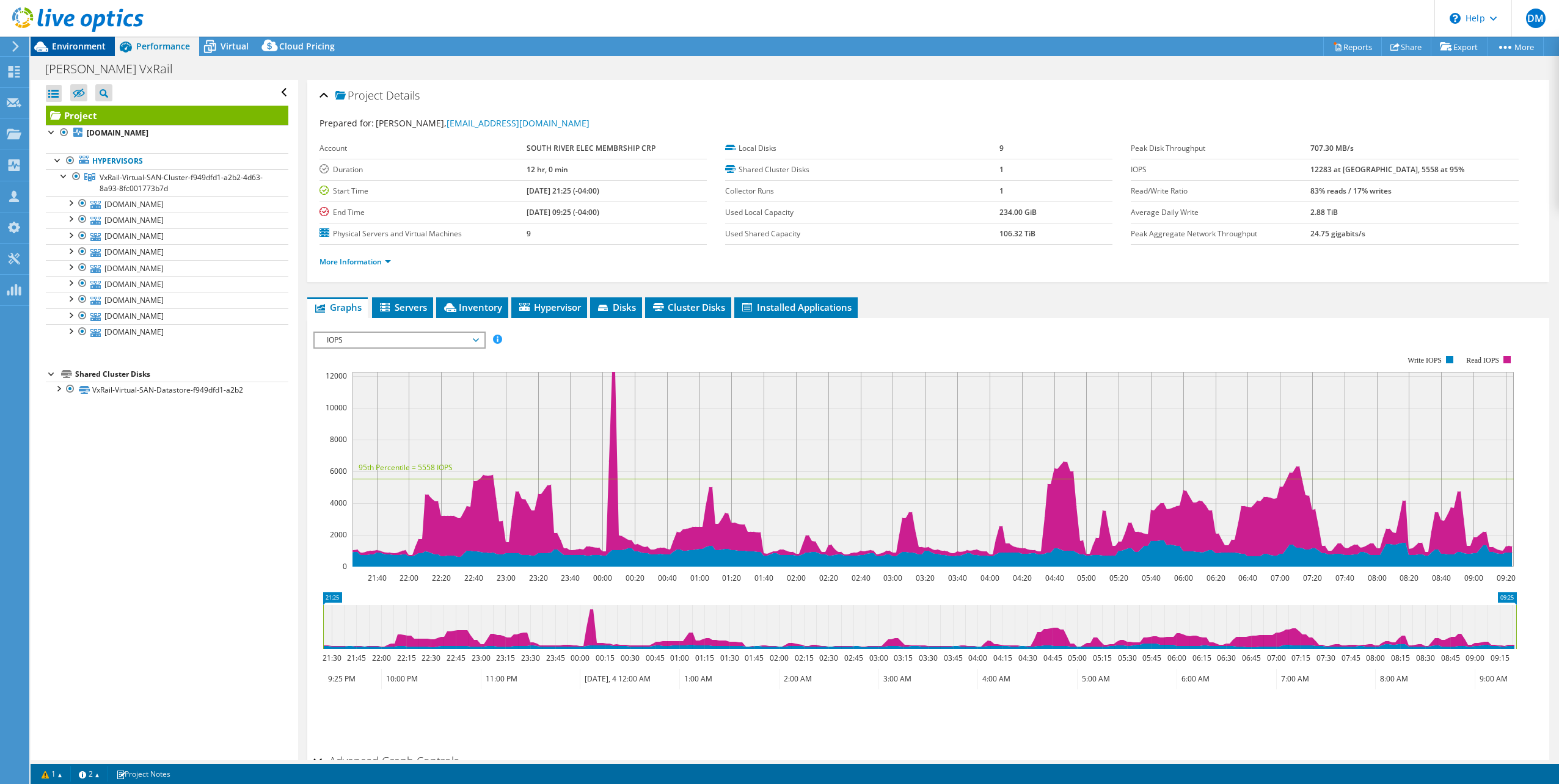
click at [95, 45] on span "Environment" at bounding box center [79, 46] width 54 height 11
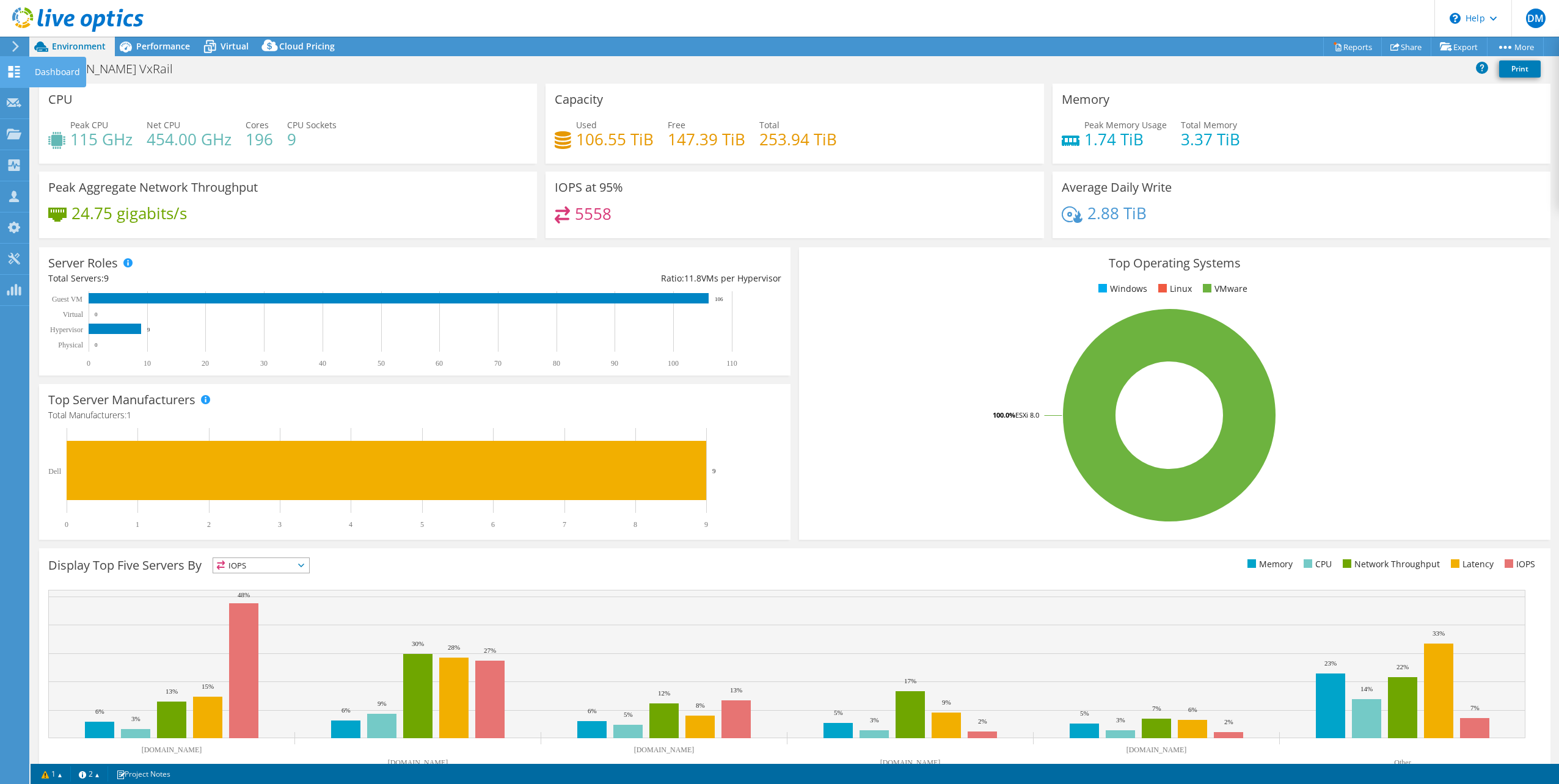
click at [13, 76] on use at bounding box center [14, 71] width 11 height 11
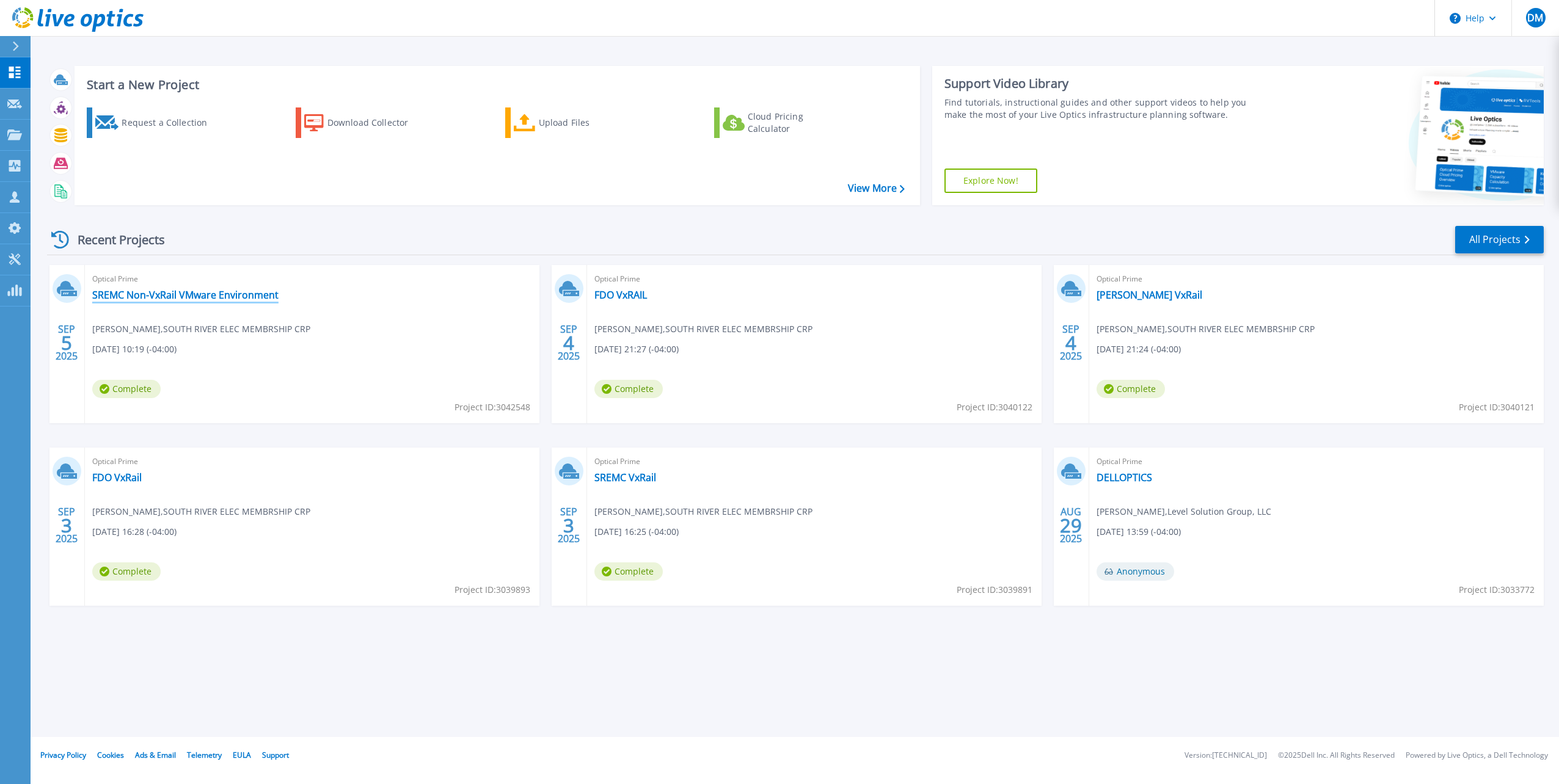
click at [154, 294] on link "SREMC Non-VxRail VMware Environment" at bounding box center [185, 295] width 186 height 12
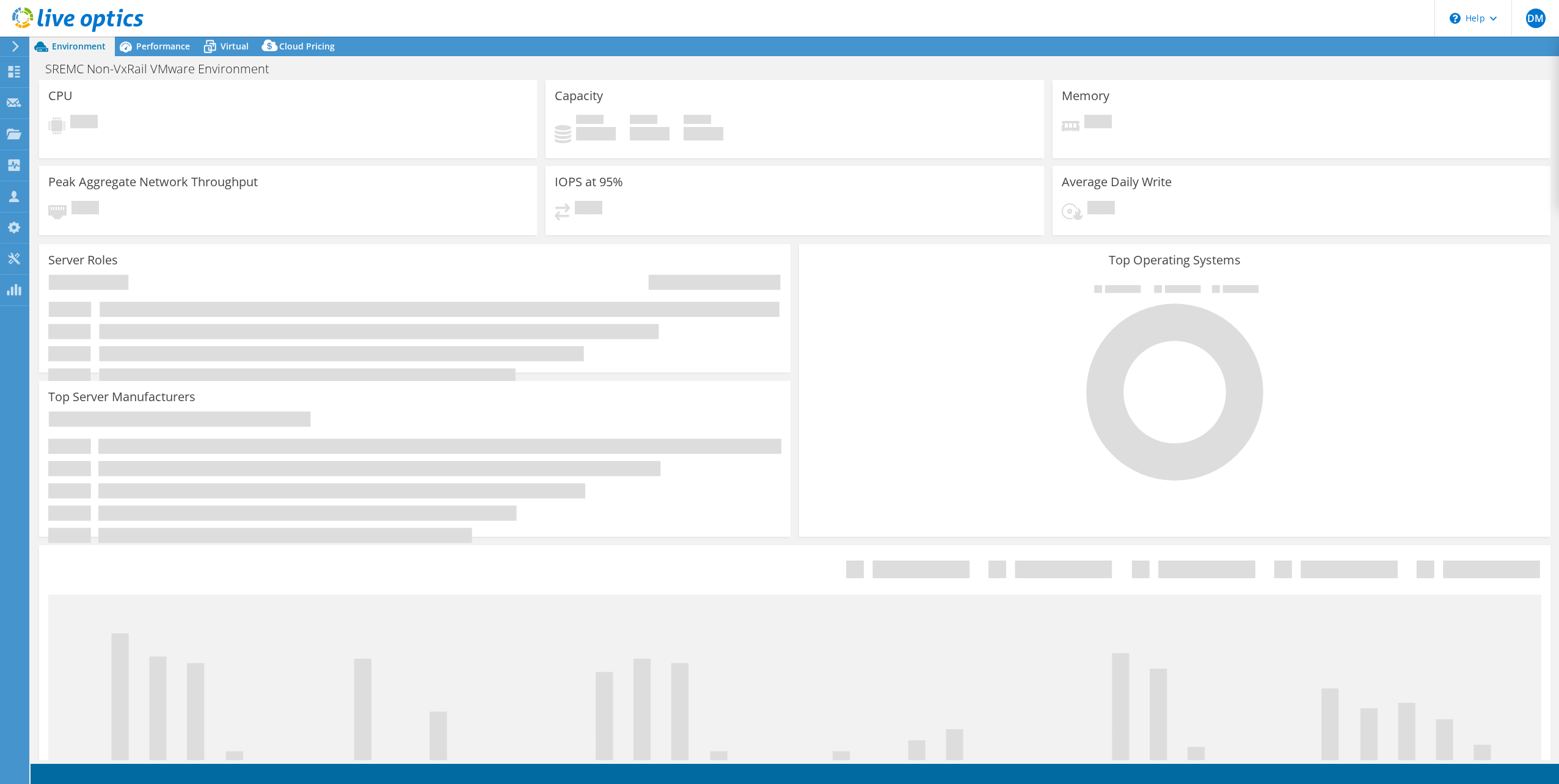
select select "USD"
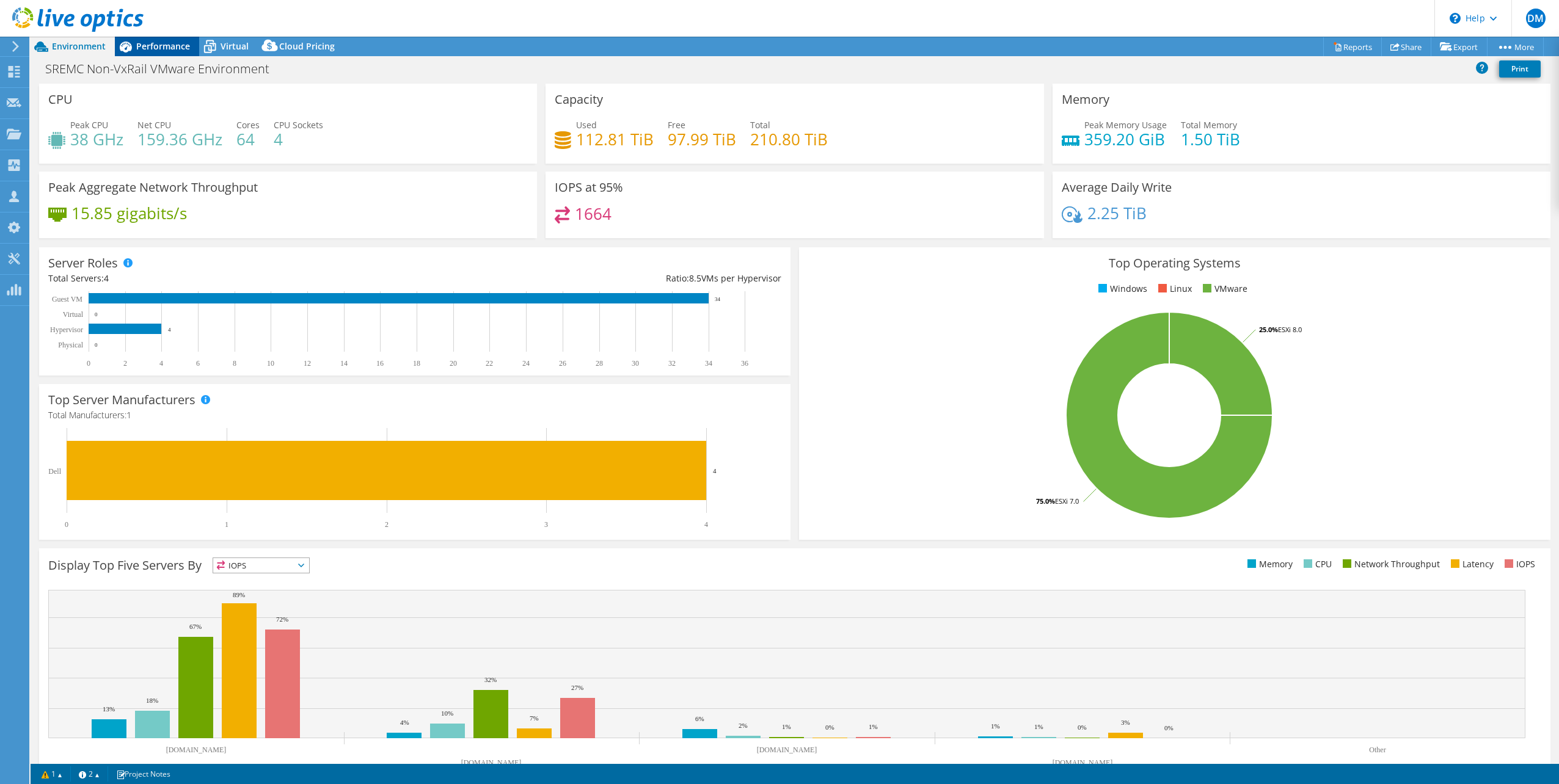
click at [180, 44] on span "Performance" at bounding box center [163, 46] width 54 height 11
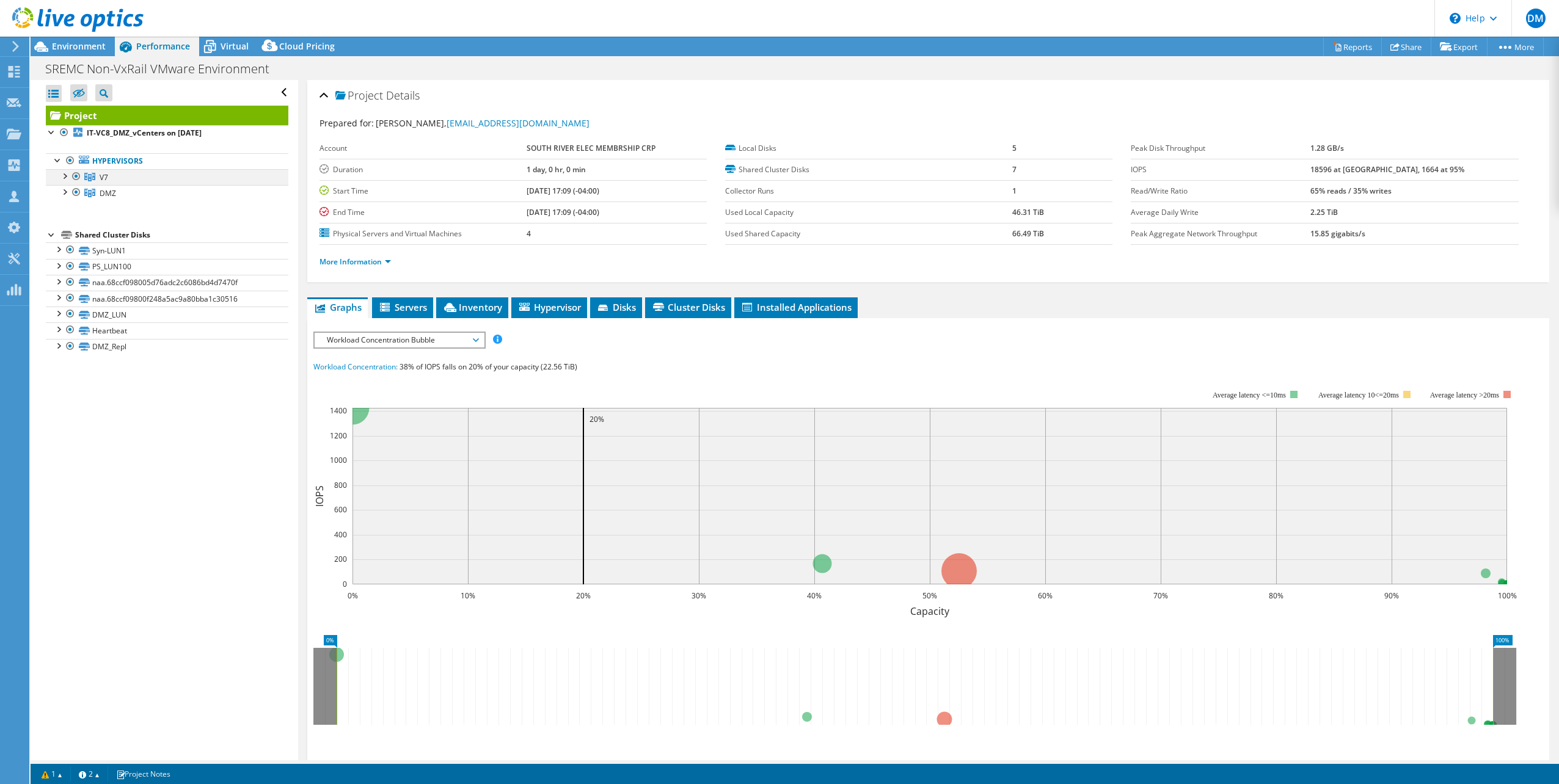
click at [69, 179] on div at bounding box center [64, 174] width 12 height 12
click at [64, 223] on div at bounding box center [64, 223] width 12 height 12
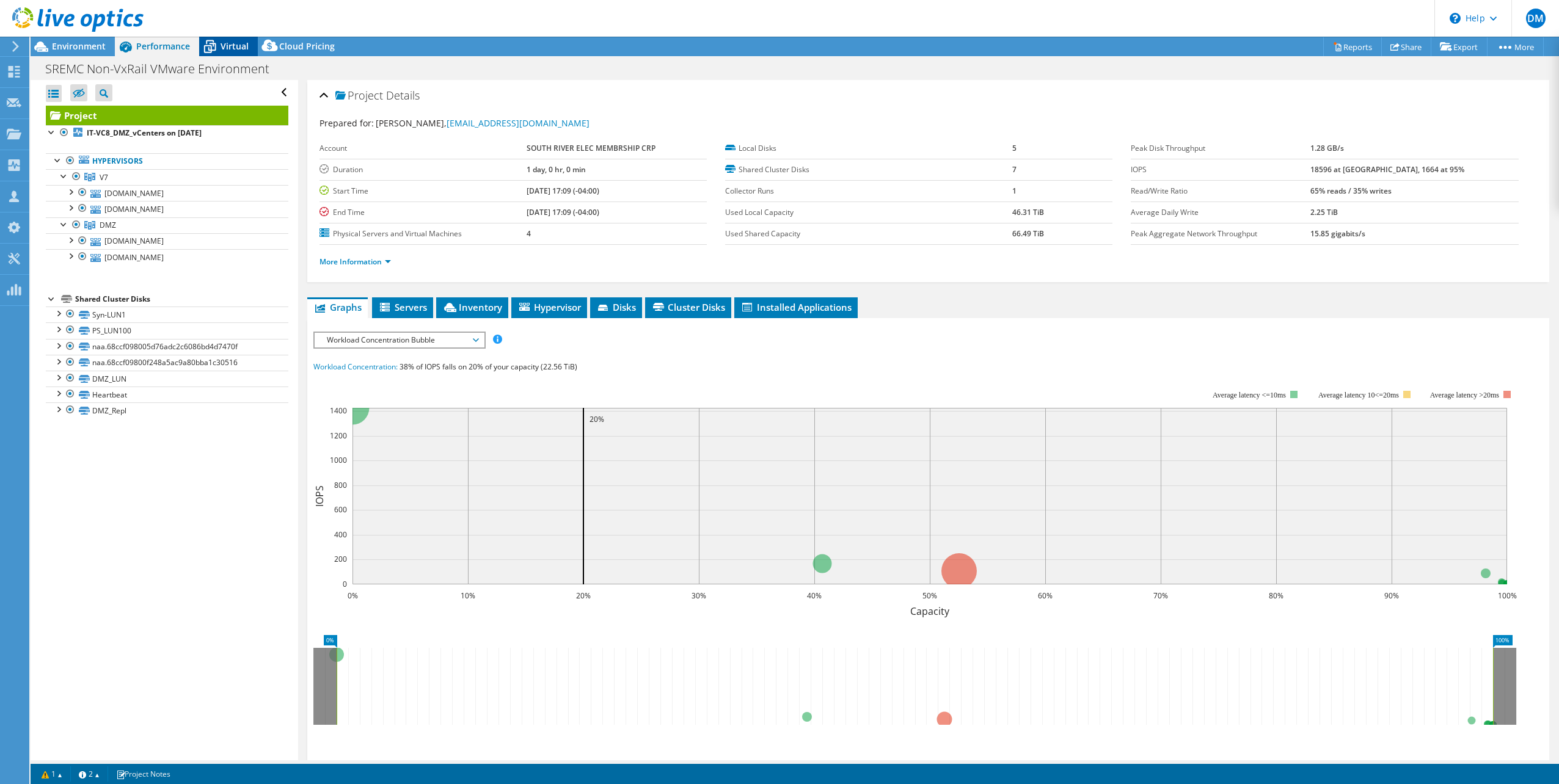
click at [228, 41] on span "Virtual" at bounding box center [234, 46] width 28 height 11
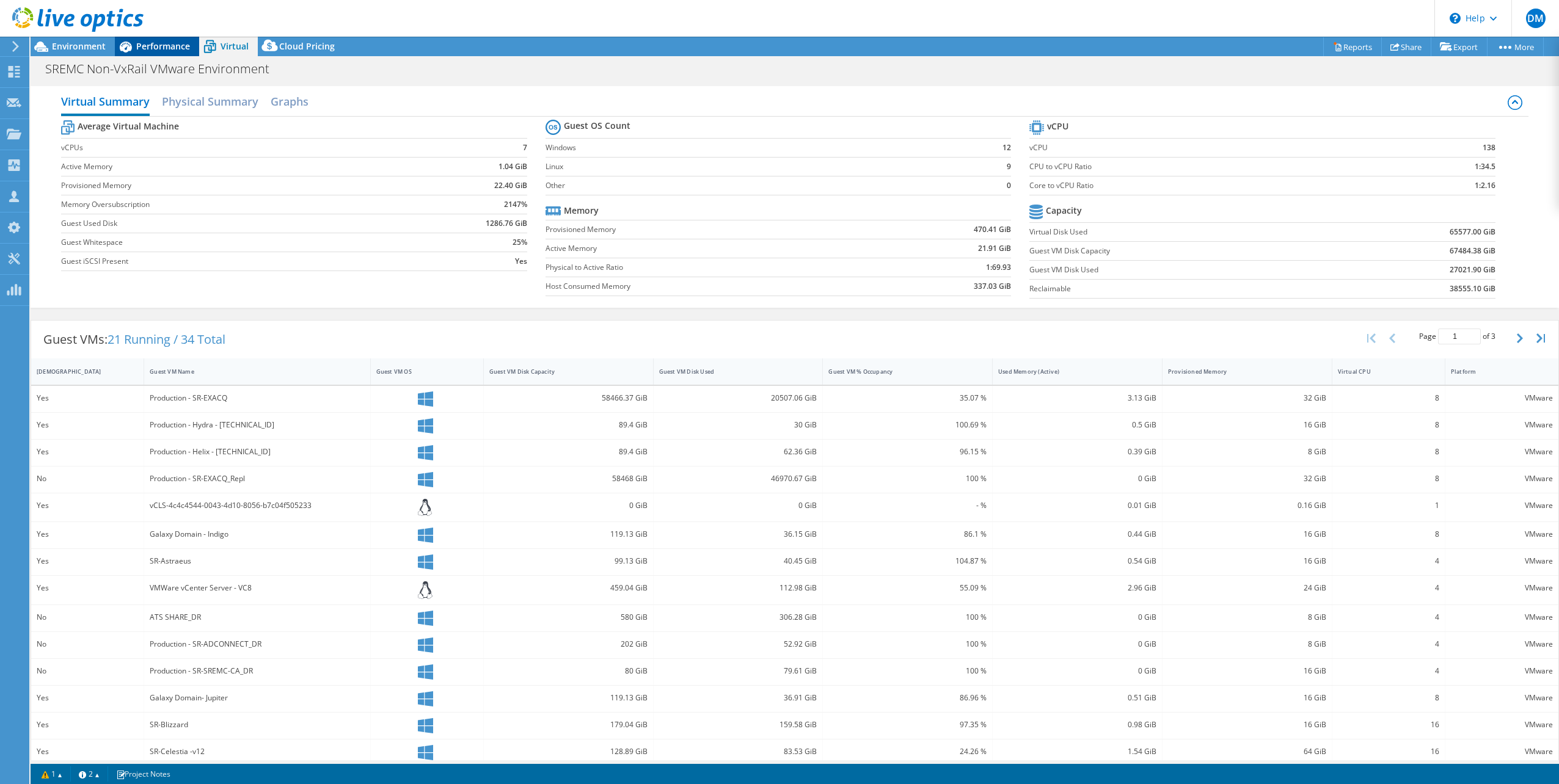
click at [157, 48] on span "Performance" at bounding box center [163, 46] width 54 height 11
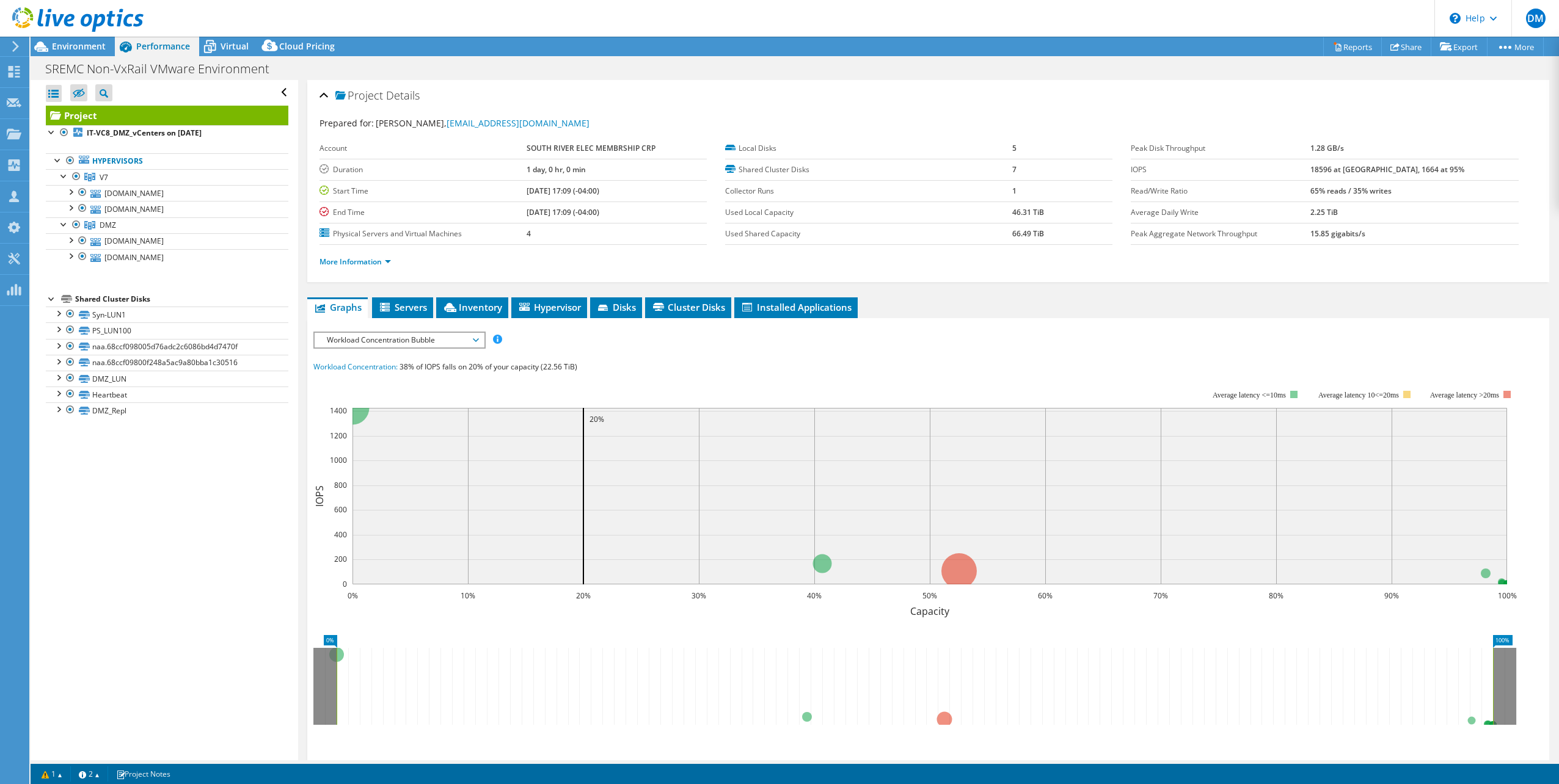
click at [81, 40] on div at bounding box center [71, 20] width 143 height 41
click at [82, 44] on span "Environment" at bounding box center [79, 46] width 54 height 11
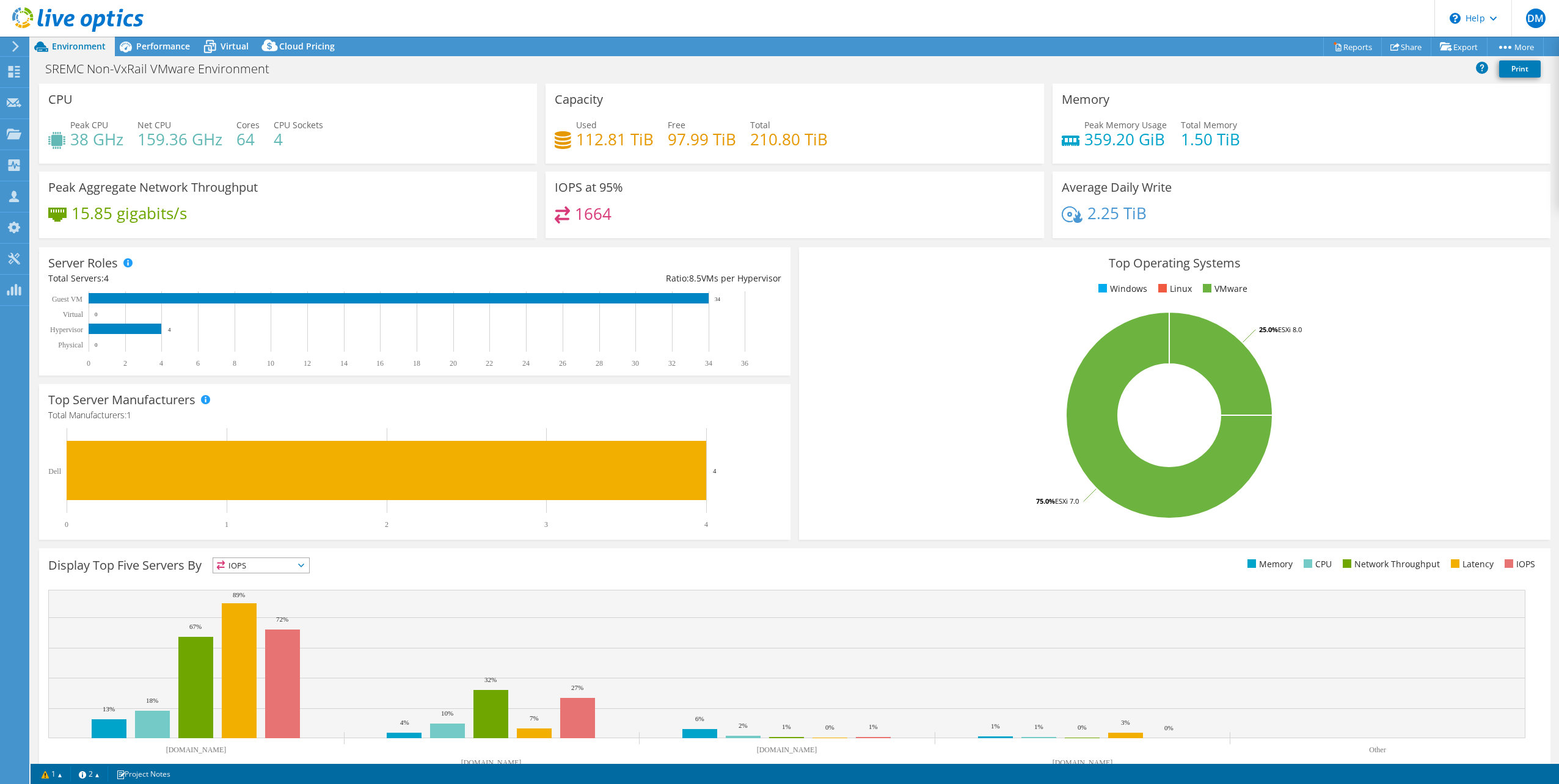
click at [795, 245] on div "Top Operating Systems Windows Linux VMware 75.0% ESXi 7.0 25.0% ESXi 8.0" at bounding box center [1175, 393] width 760 height 301
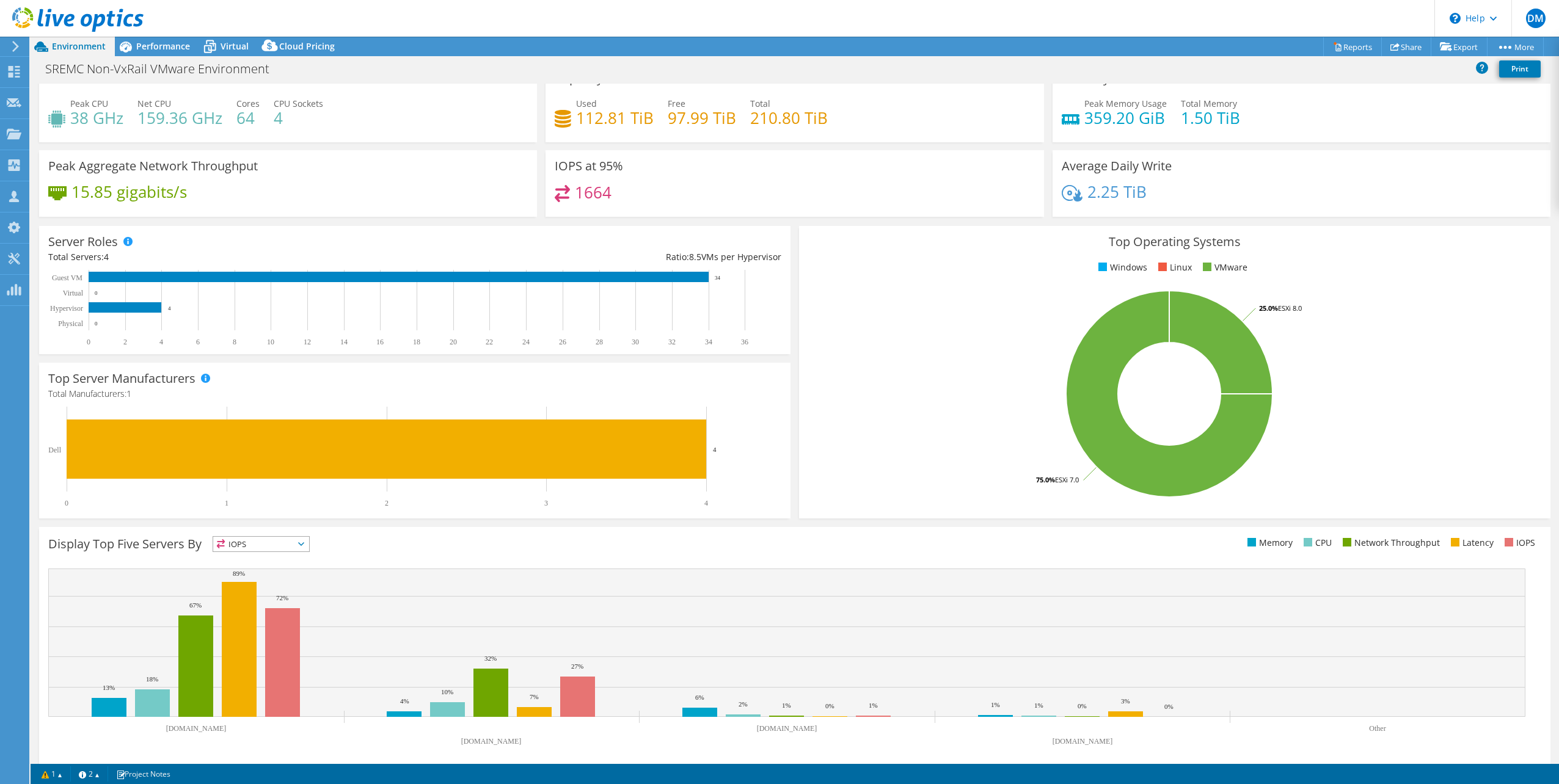
scroll to position [31, 0]
